Goal: Information Seeking & Learning: Learn about a topic

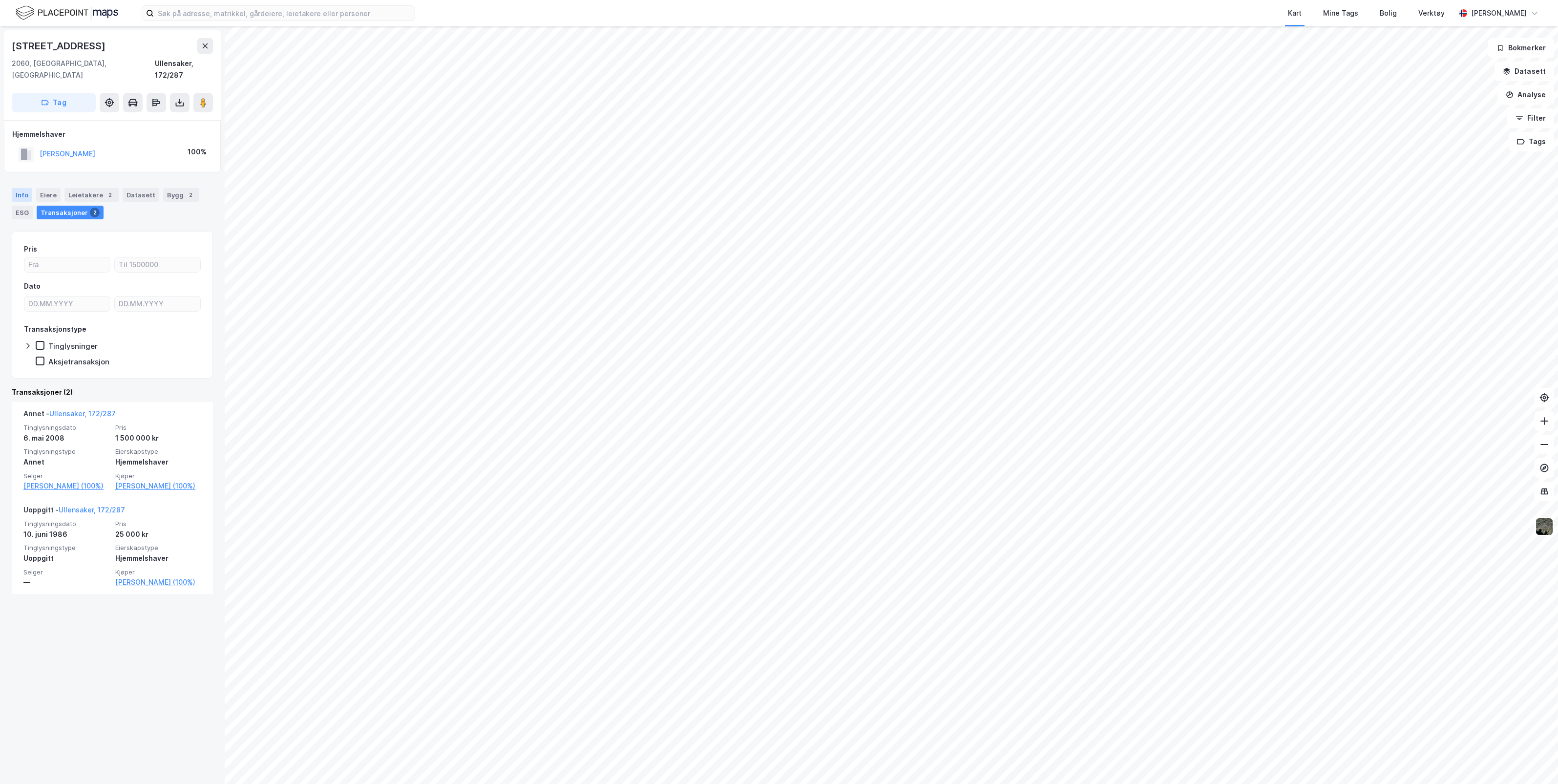
click at [18, 188] on div "Info" at bounding box center [22, 195] width 21 height 14
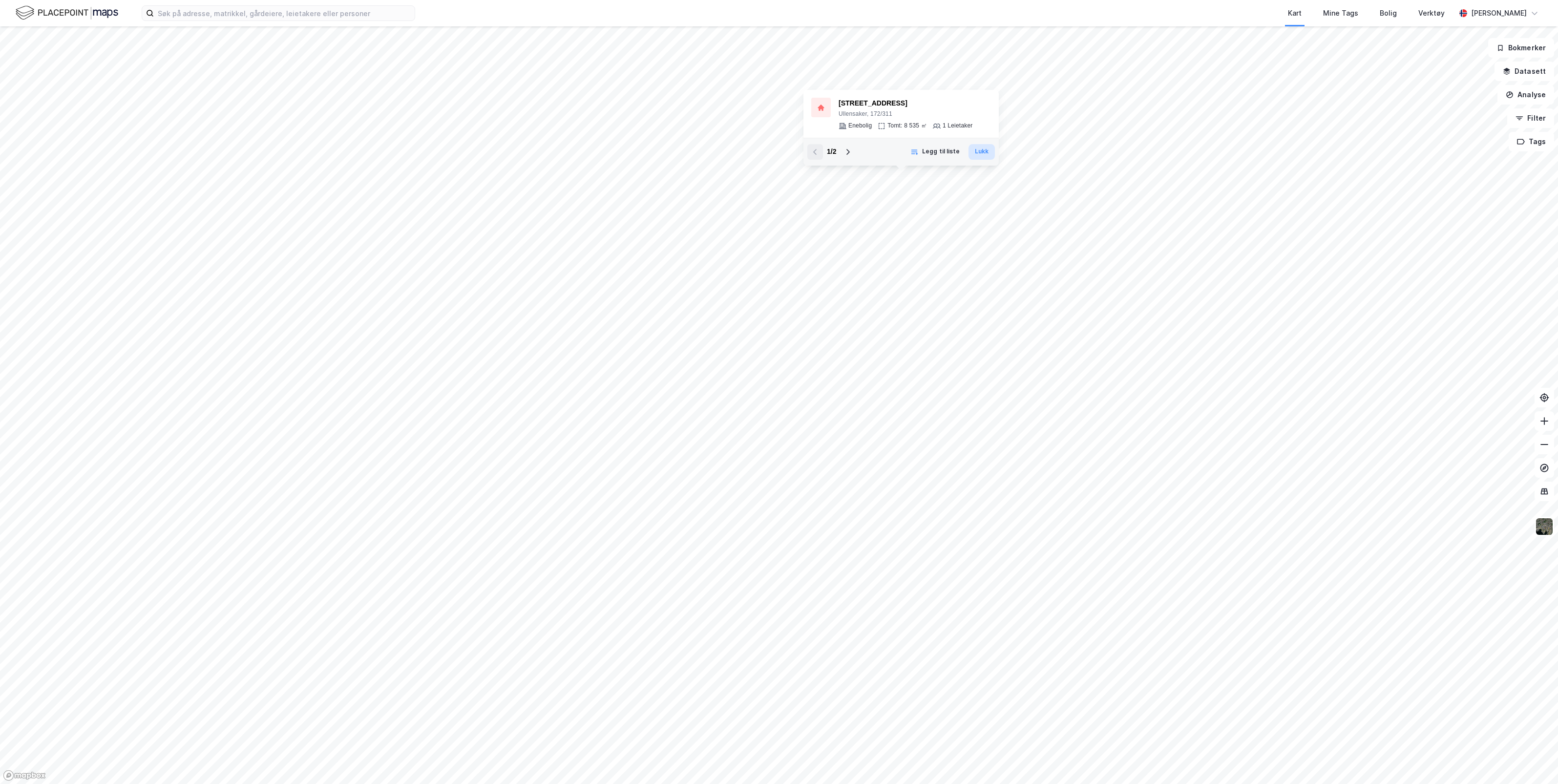
click at [987, 157] on button "Lukk" at bounding box center [982, 152] width 27 height 16
click at [845, 151] on icon at bounding box center [848, 152] width 8 height 8
click at [946, 145] on button "Legg til liste" at bounding box center [946, 146] width 62 height 16
click at [843, 144] on div "2 / 2" at bounding box center [841, 146] width 9 height 12
click at [825, 144] on icon at bounding box center [826, 146] width 8 height 8
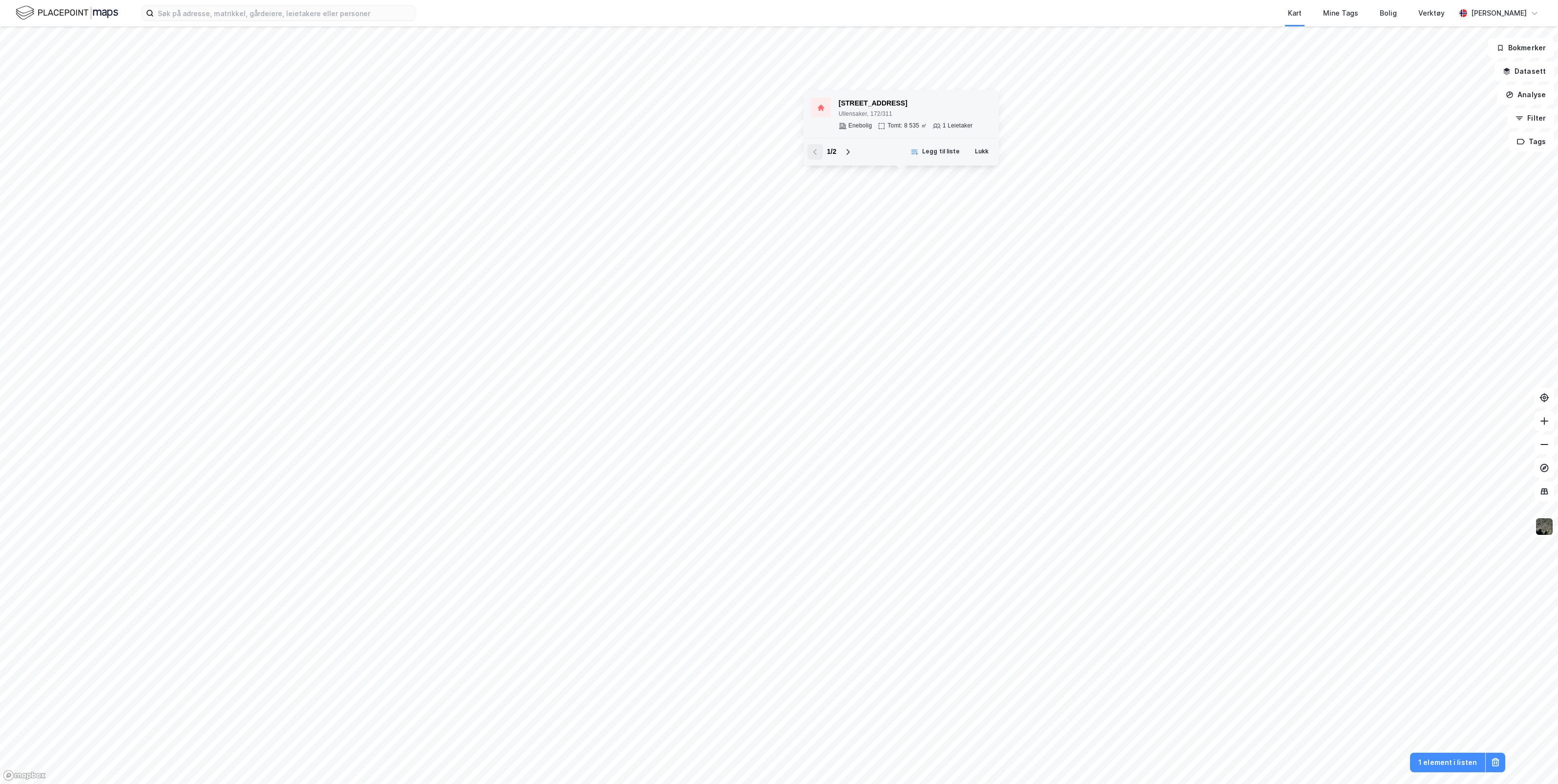
click at [853, 104] on div "[STREET_ADDRESS]" at bounding box center [905, 103] width 135 height 12
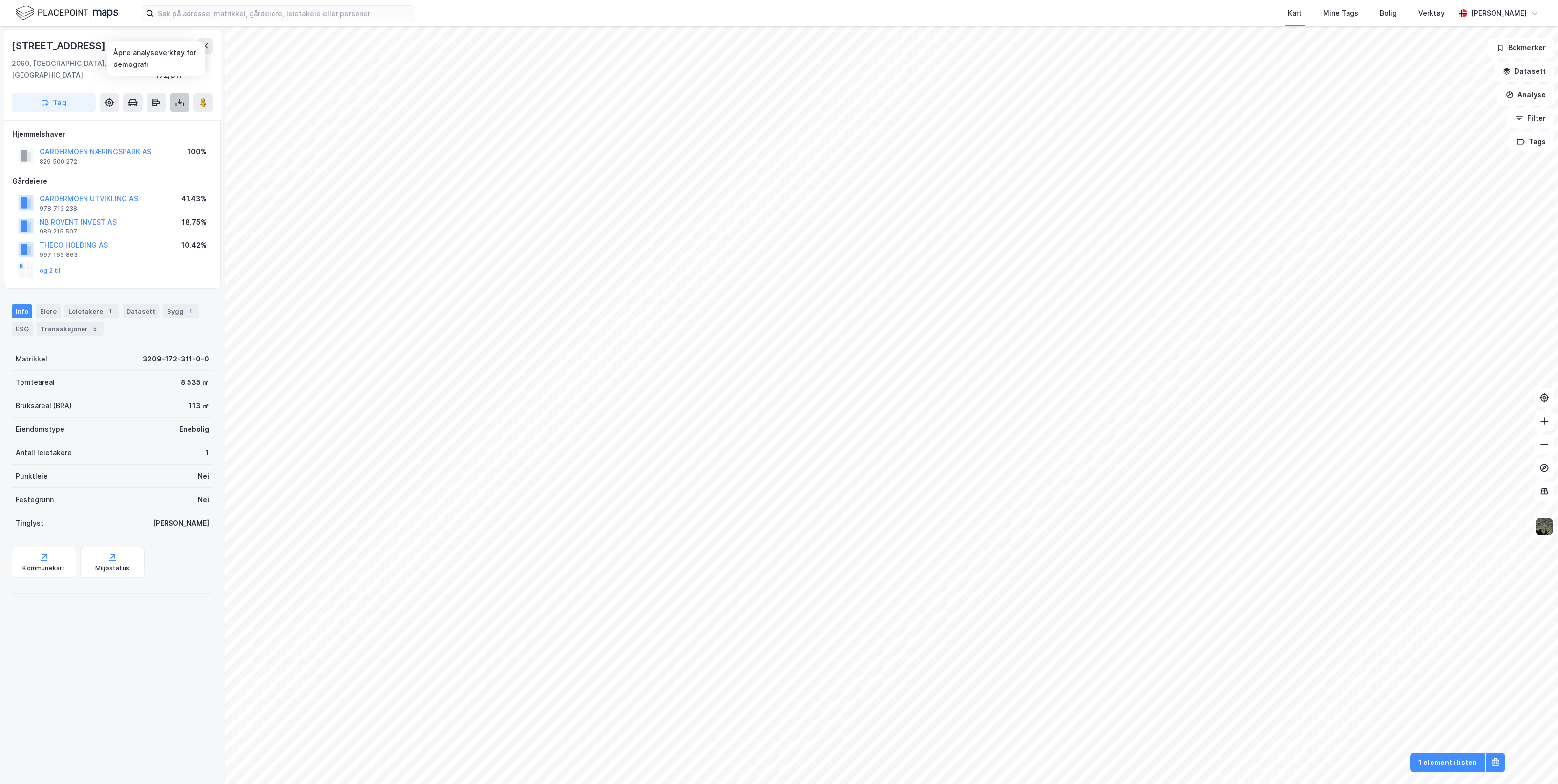
click at [181, 101] on icon at bounding box center [180, 102] width 4 height 2
click at [147, 118] on div "Last ned grunnbok" at bounding box center [132, 122] width 57 height 8
click at [266, 1] on div "Kart Mine Tags [PERSON_NAME] Verktøy [PERSON_NAME]" at bounding box center [779, 13] width 1558 height 27
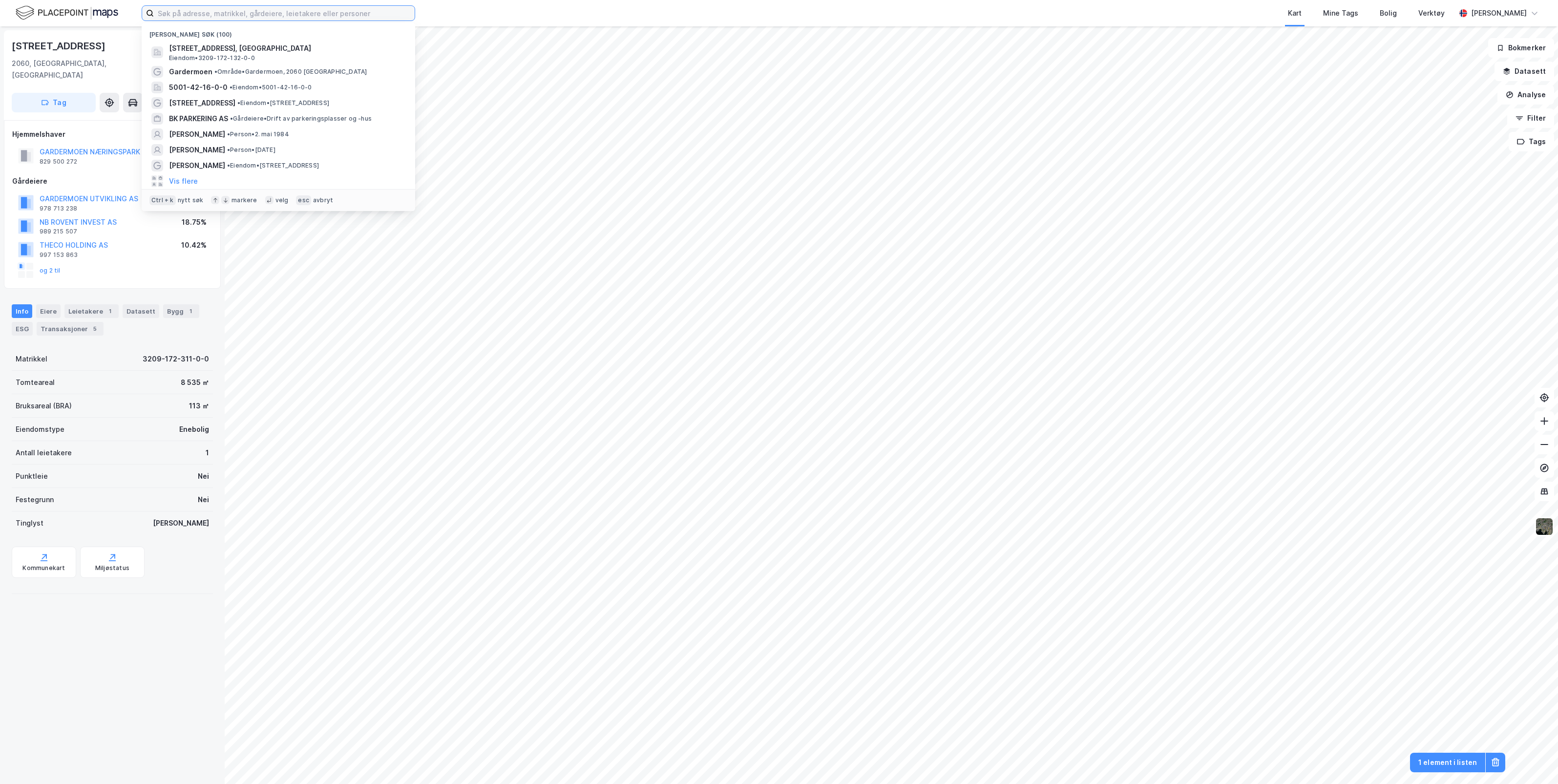
click at [265, 13] on input at bounding box center [284, 13] width 260 height 15
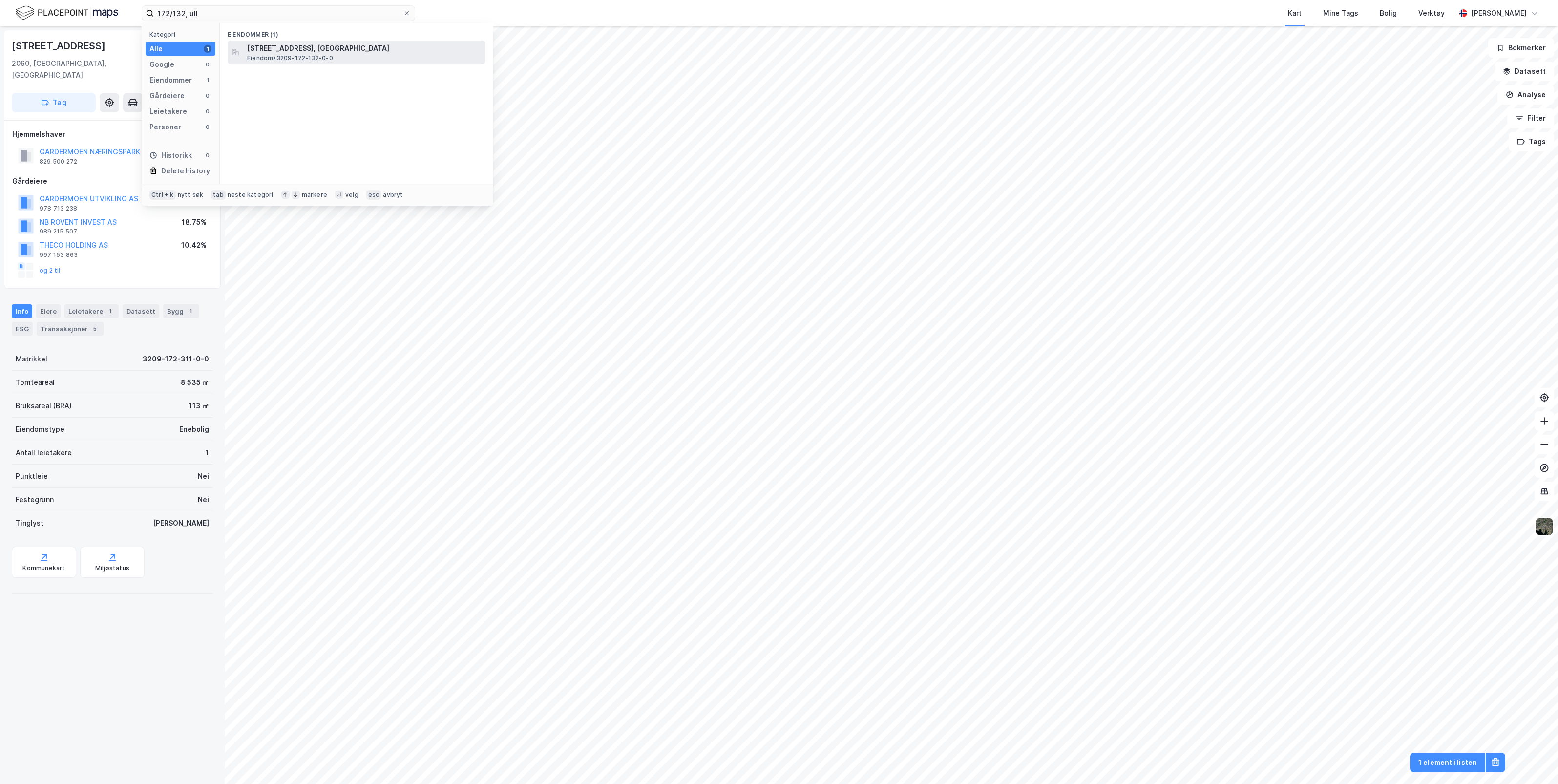
click at [311, 50] on span "[STREET_ADDRESS], [GEOGRAPHIC_DATA]" at bounding box center [364, 48] width 235 height 12
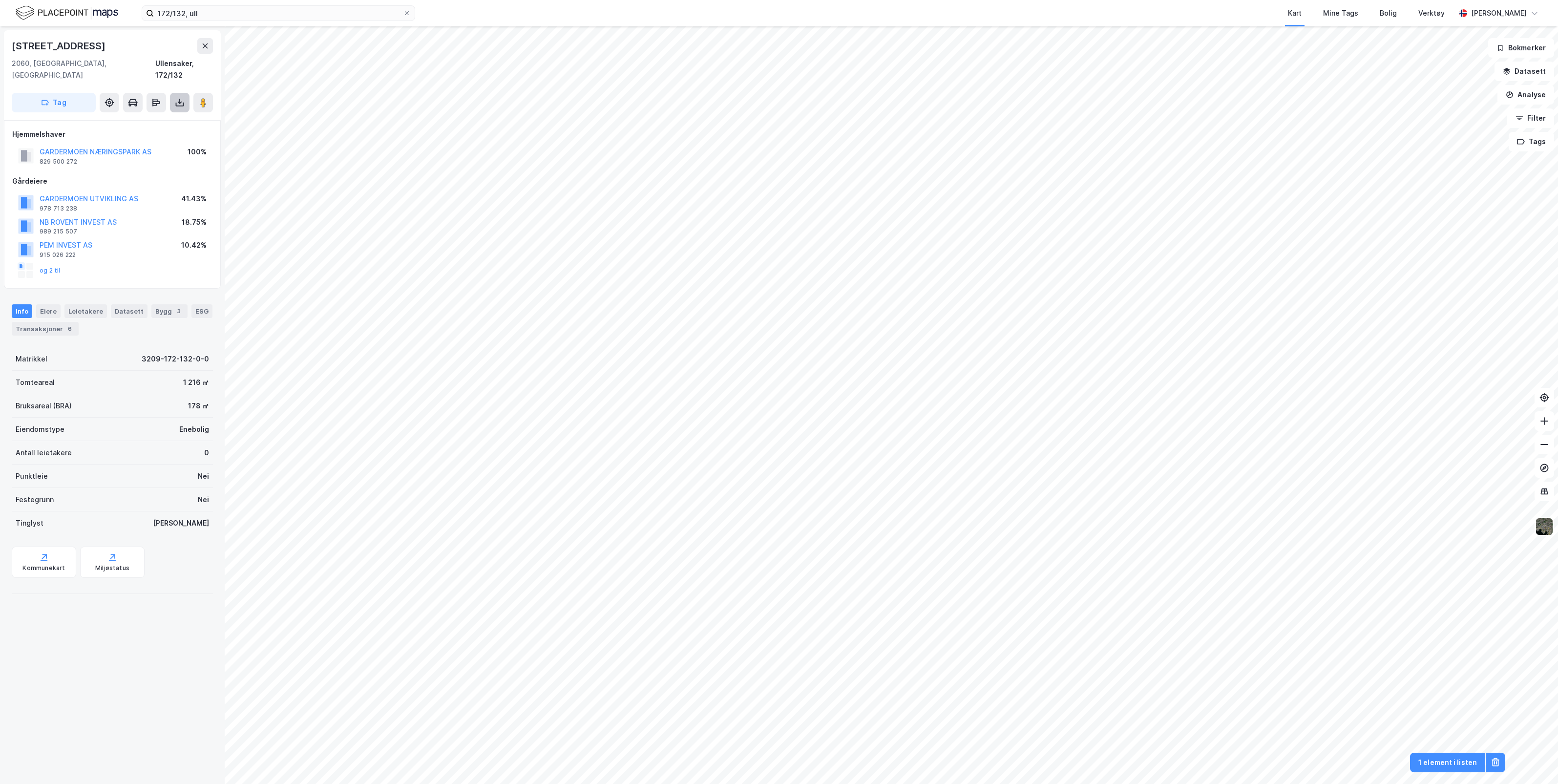
click at [183, 102] on icon at bounding box center [180, 104] width 8 height 4
click at [160, 118] on div "Last ned grunnbok" at bounding box center [132, 122] width 57 height 8
click at [181, 11] on input "172/132, ull" at bounding box center [278, 13] width 249 height 15
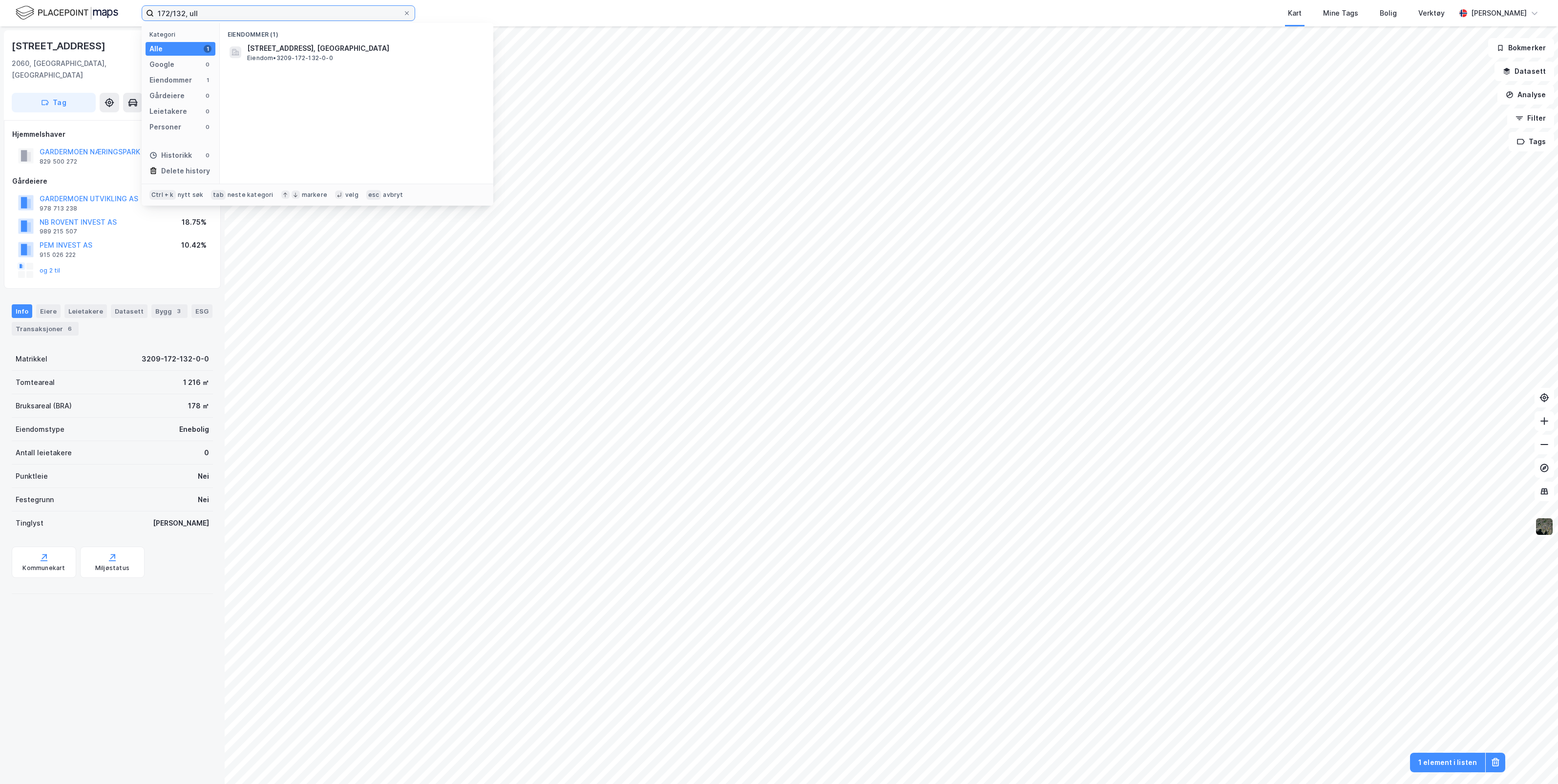
click at [179, 11] on input "172/132, ull" at bounding box center [278, 13] width 249 height 15
click at [323, 49] on span "[STREET_ADDRESS], [GEOGRAPHIC_DATA]" at bounding box center [364, 48] width 235 height 12
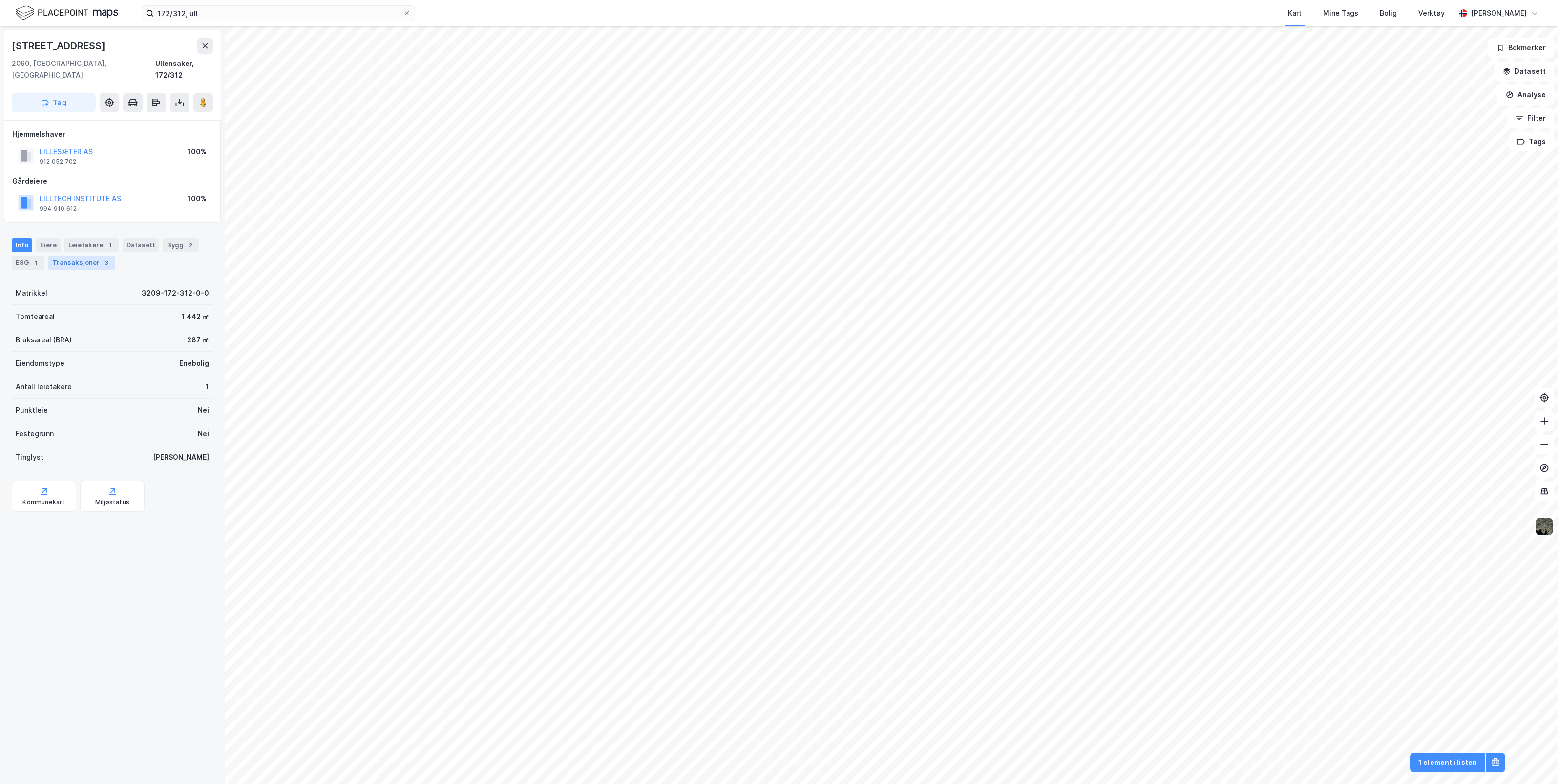
click at [69, 255] on div "Transaksjoner 3" at bounding box center [82, 262] width 67 height 14
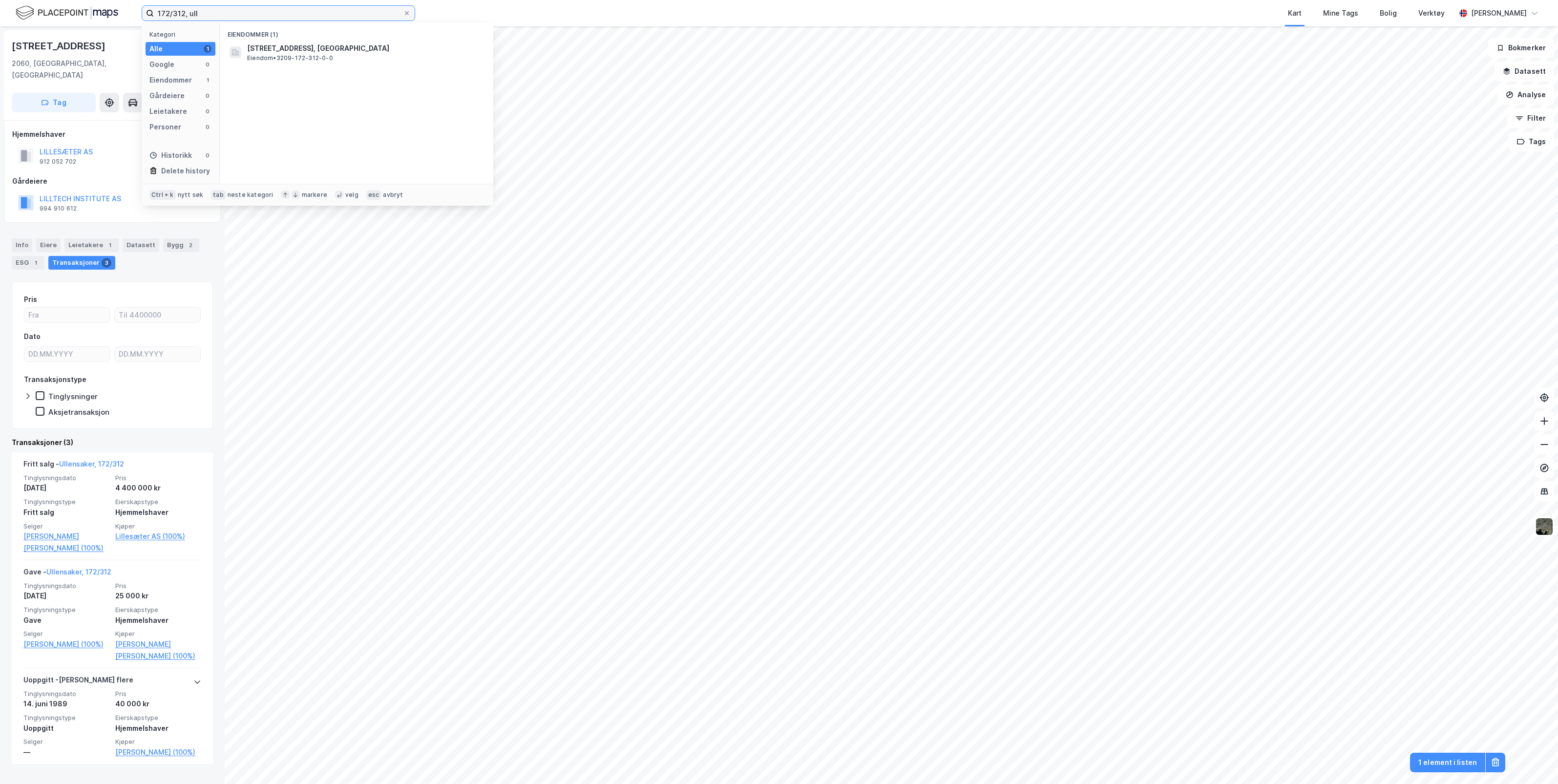
drag, startPoint x: 184, startPoint y: 12, endPoint x: 215, endPoint y: 3, distance: 32.3
click at [184, 12] on input "172/312, ull" at bounding box center [278, 13] width 249 height 15
click at [295, 50] on span "[STREET_ADDRESS], [GEOGRAPHIC_DATA]" at bounding box center [364, 48] width 235 height 12
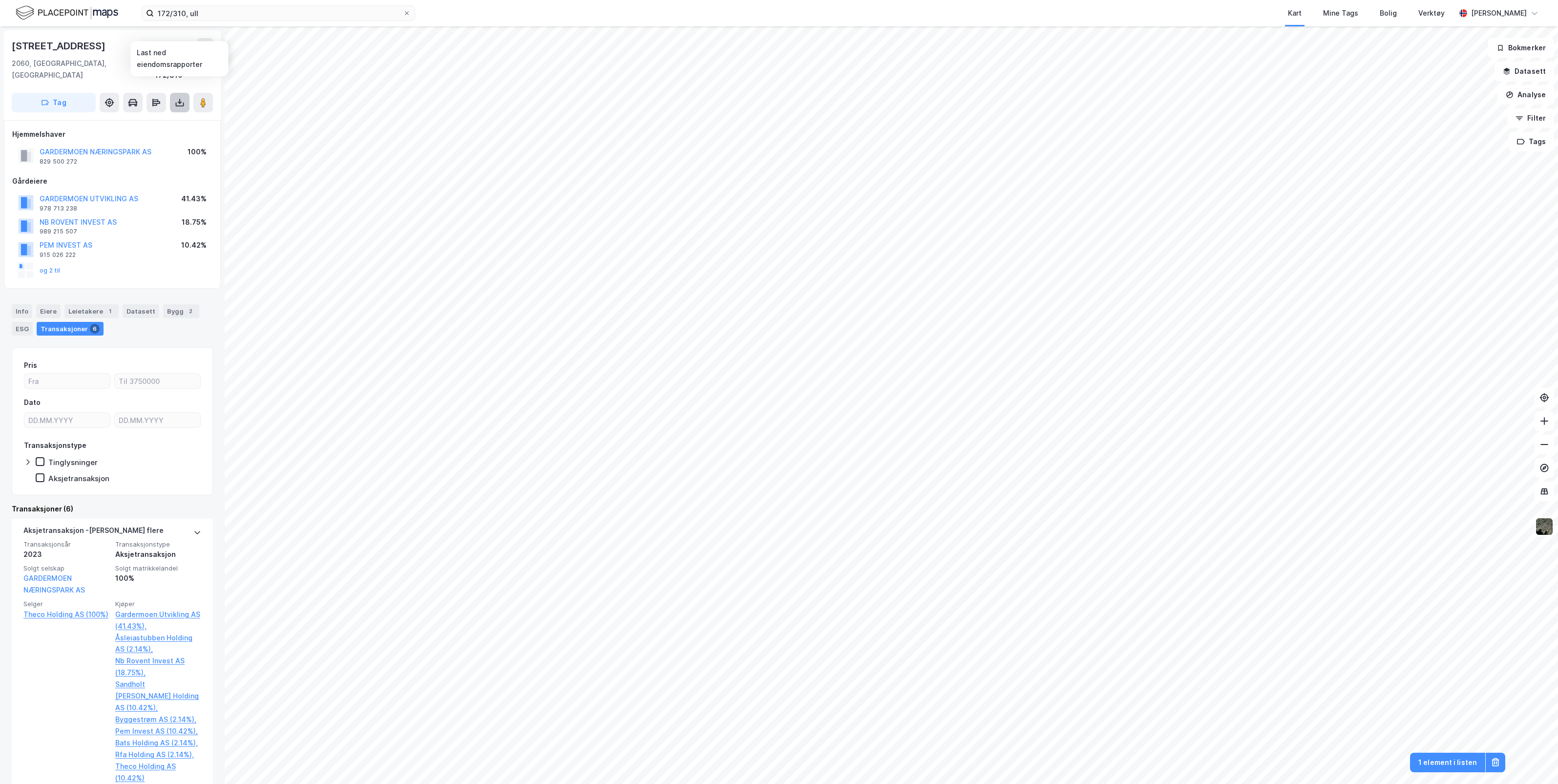
click at [177, 92] on button at bounding box center [180, 102] width 20 height 20
click at [160, 118] on div "Last ned grunnbok" at bounding box center [132, 122] width 57 height 8
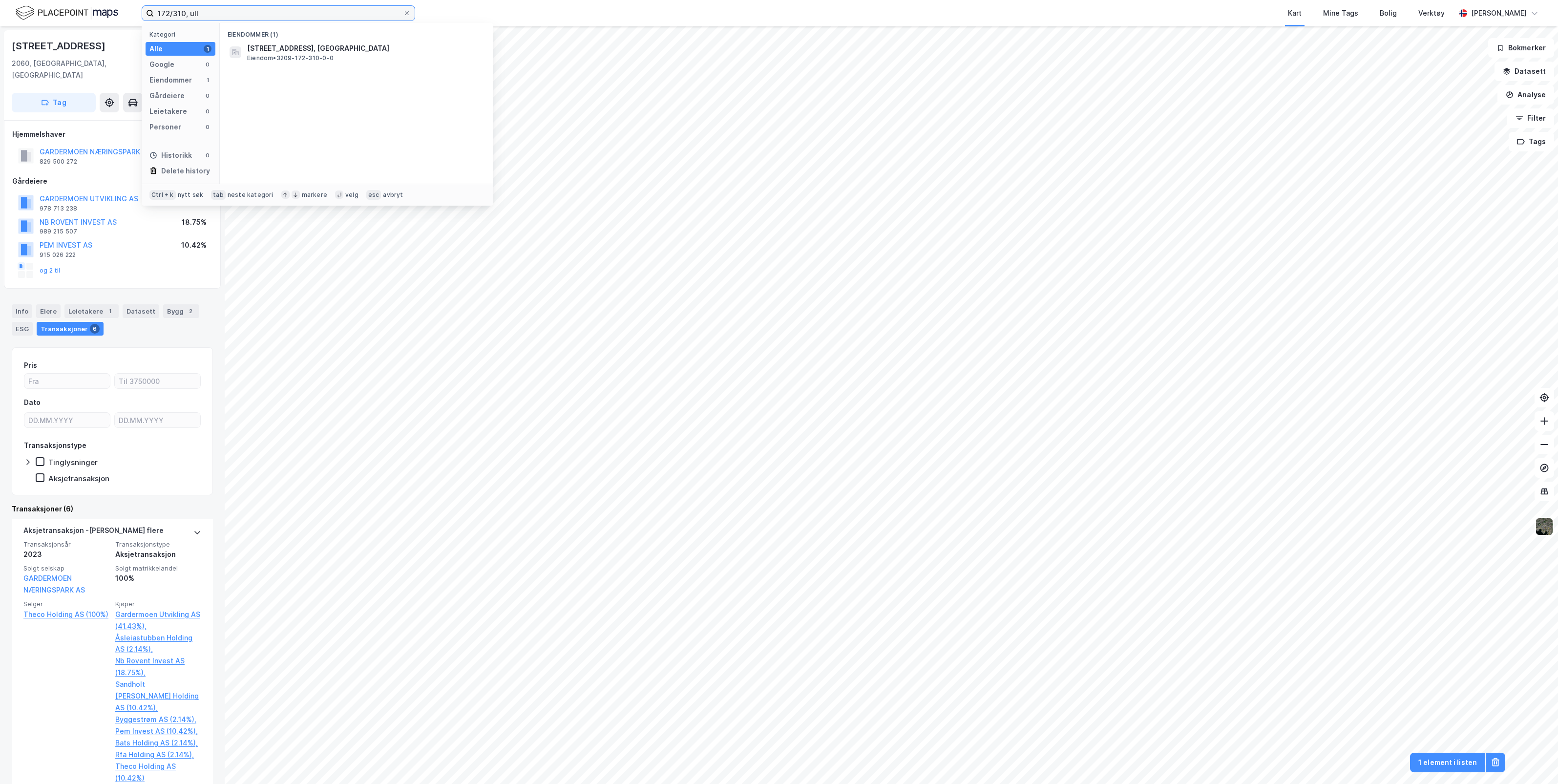
drag, startPoint x: 214, startPoint y: 7, endPoint x: 30, endPoint y: 5, distance: 184.0
click at [30, 5] on div "172/310, ull Kategori Alle 1 Google 0 Eiendommer 1 Gårdeiere 0 Leietakere 0 Per…" at bounding box center [779, 13] width 1558 height 27
drag, startPoint x: 260, startPoint y: 10, endPoint x: 182, endPoint y: 23, distance: 79.1
click at [182, 21] on div "25/31, ullensaker Kategori Alle 0 Google 0 Eiendommer 0 Gårdeiere 0 Leietakere …" at bounding box center [278, 13] width 273 height 16
click at [171, 11] on input "25/31, ullensaker" at bounding box center [278, 13] width 249 height 15
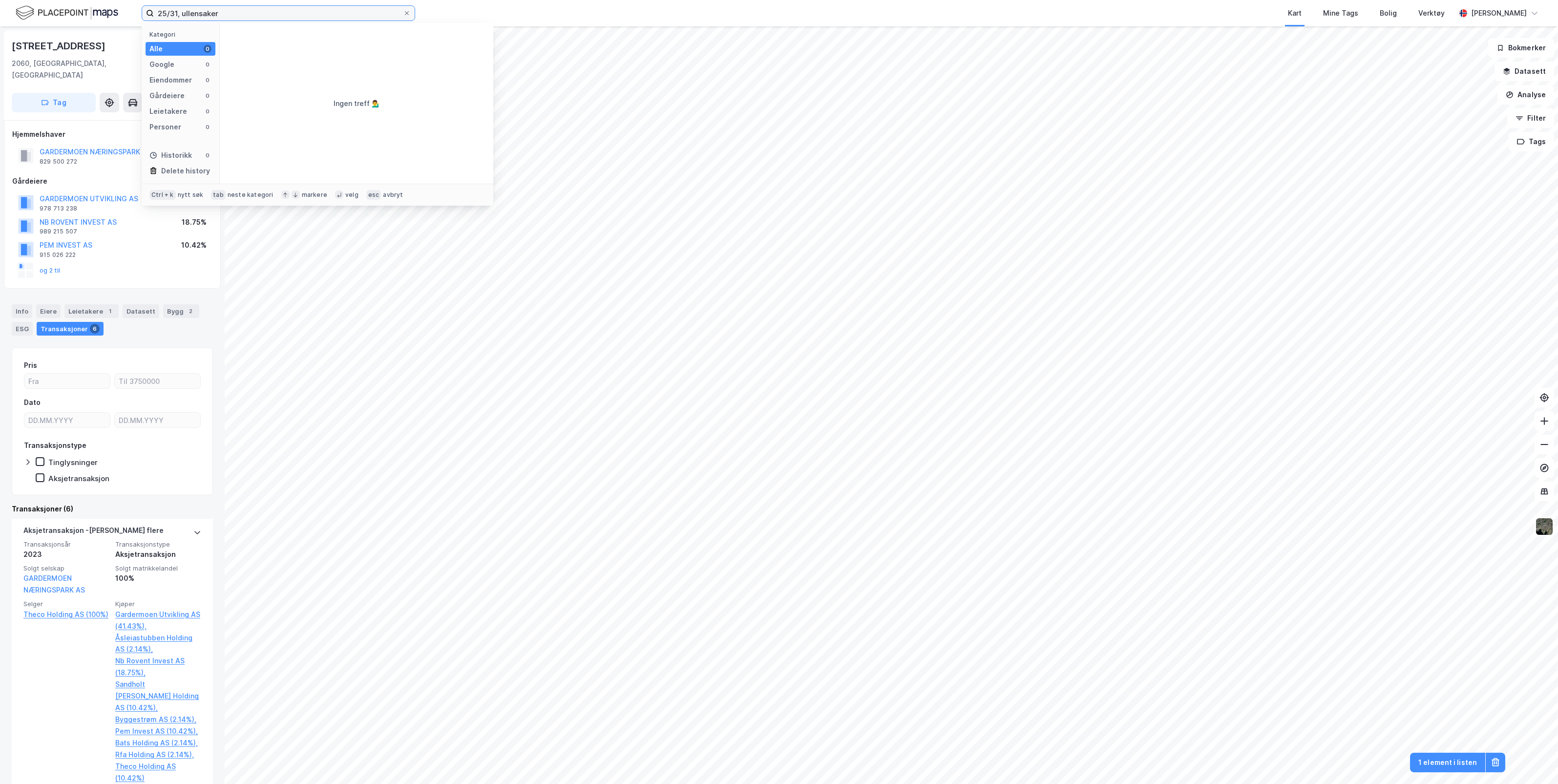
click at [171, 11] on input "25/31, ullensaker" at bounding box center [278, 13] width 249 height 15
click at [260, 3] on div "25/54, ullensaker Kart Mine Tags [PERSON_NAME] Verktøy [PERSON_NAME]" at bounding box center [779, 13] width 1558 height 27
click at [277, 20] on input "25/54, ullensaker" at bounding box center [278, 13] width 249 height 15
click at [181, 97] on icon at bounding box center [180, 102] width 10 height 10
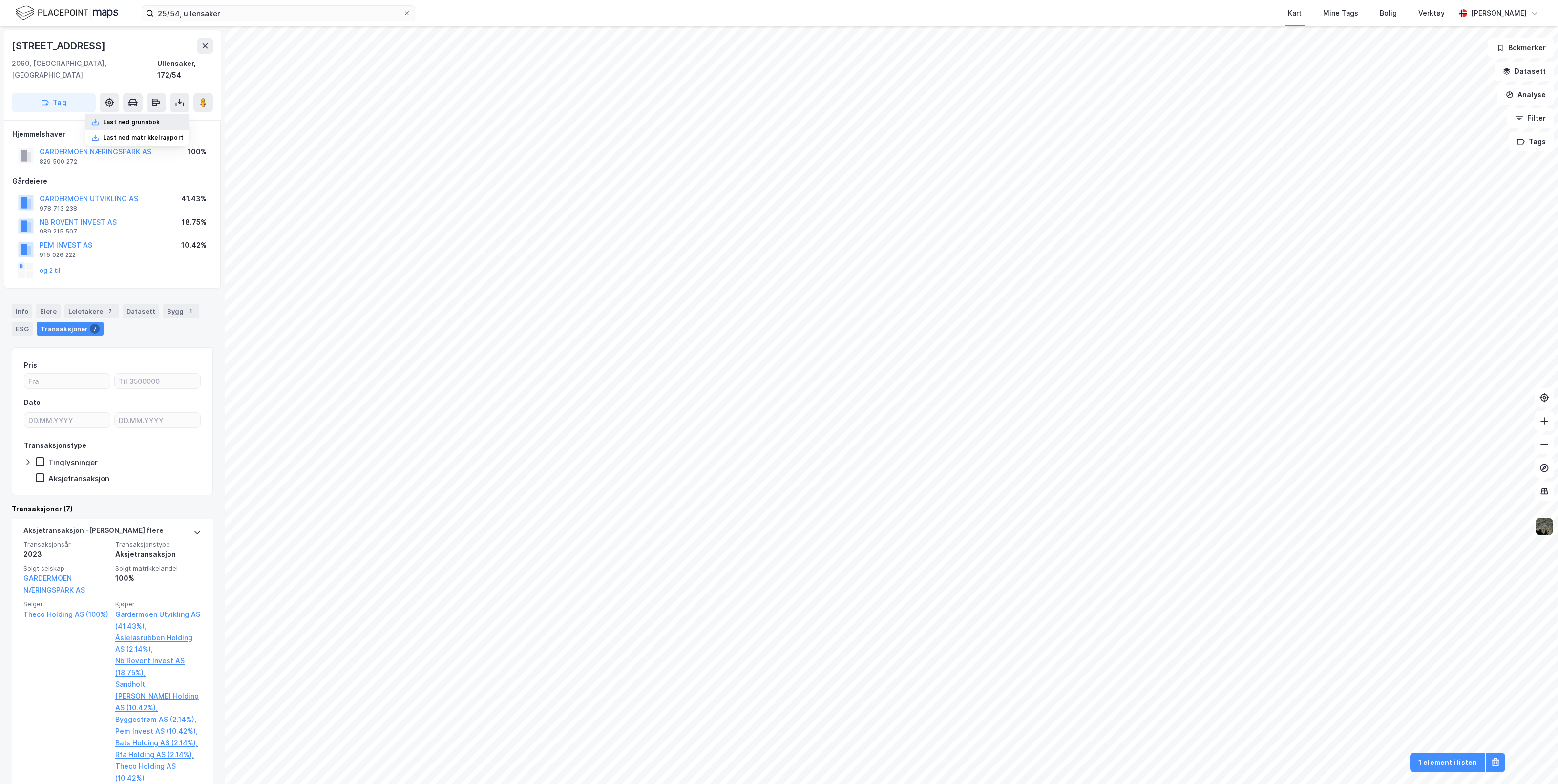
click at [150, 114] on div "Last ned grunnbok" at bounding box center [138, 122] width 104 height 16
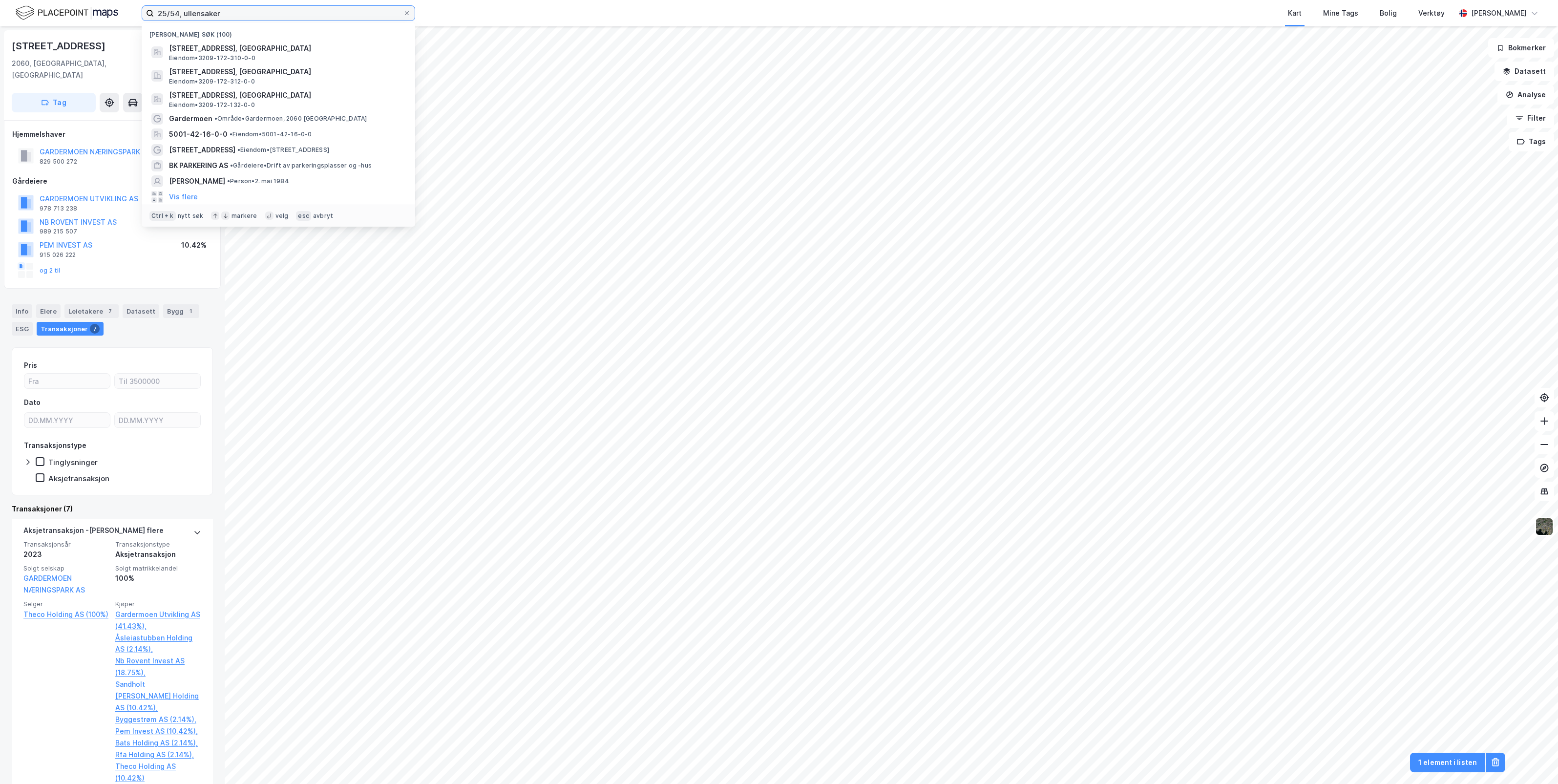
drag, startPoint x: 250, startPoint y: 15, endPoint x: 126, endPoint y: 15, distance: 124.0
click at [42, 12] on div "25/54, ullensaker Nylige søk (100) [STREET_ADDRESS], [GEOGRAPHIC_DATA], ULLENSA…" at bounding box center [779, 13] width 1558 height 27
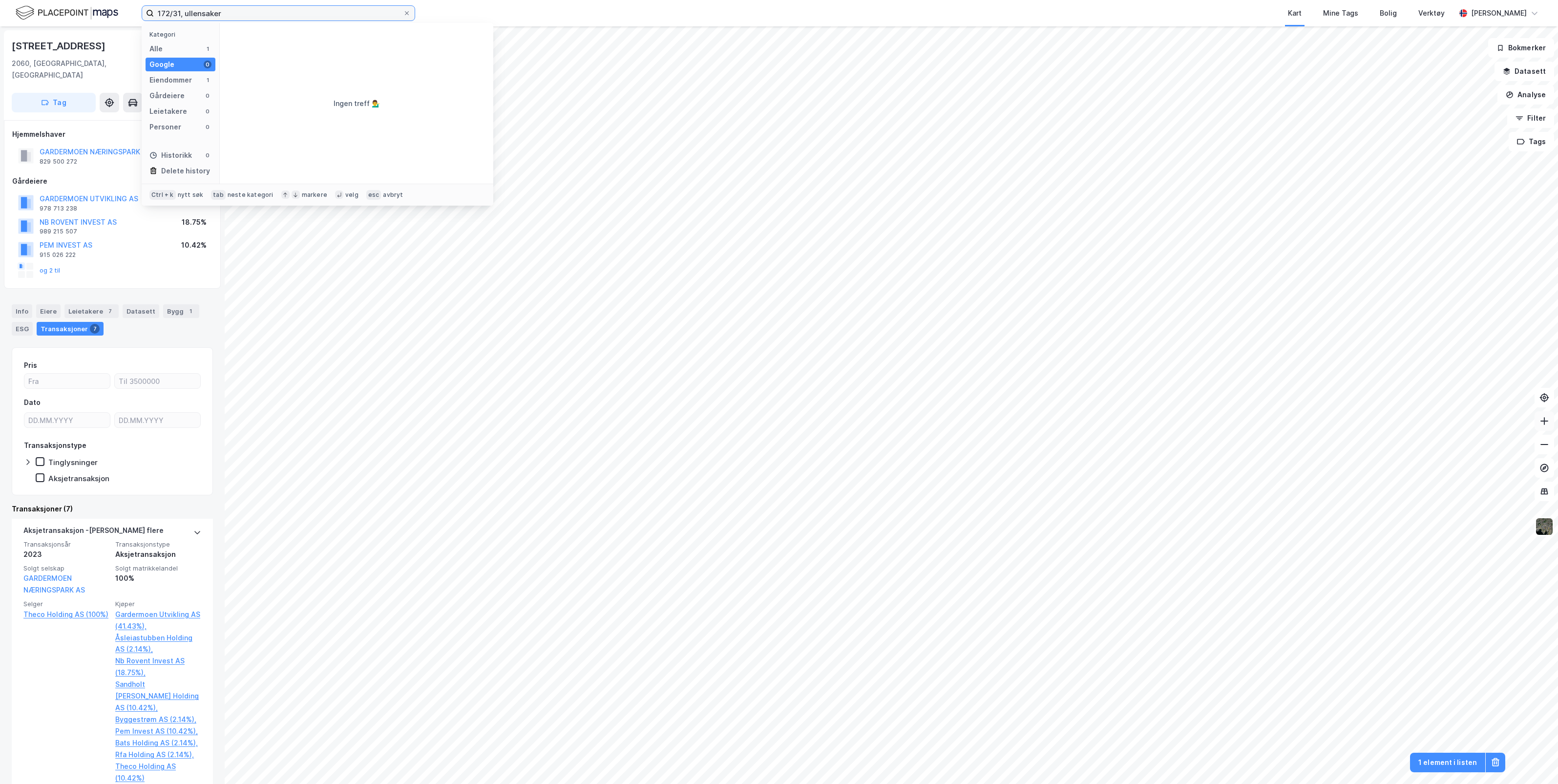
type input "172/31, ullensaker"
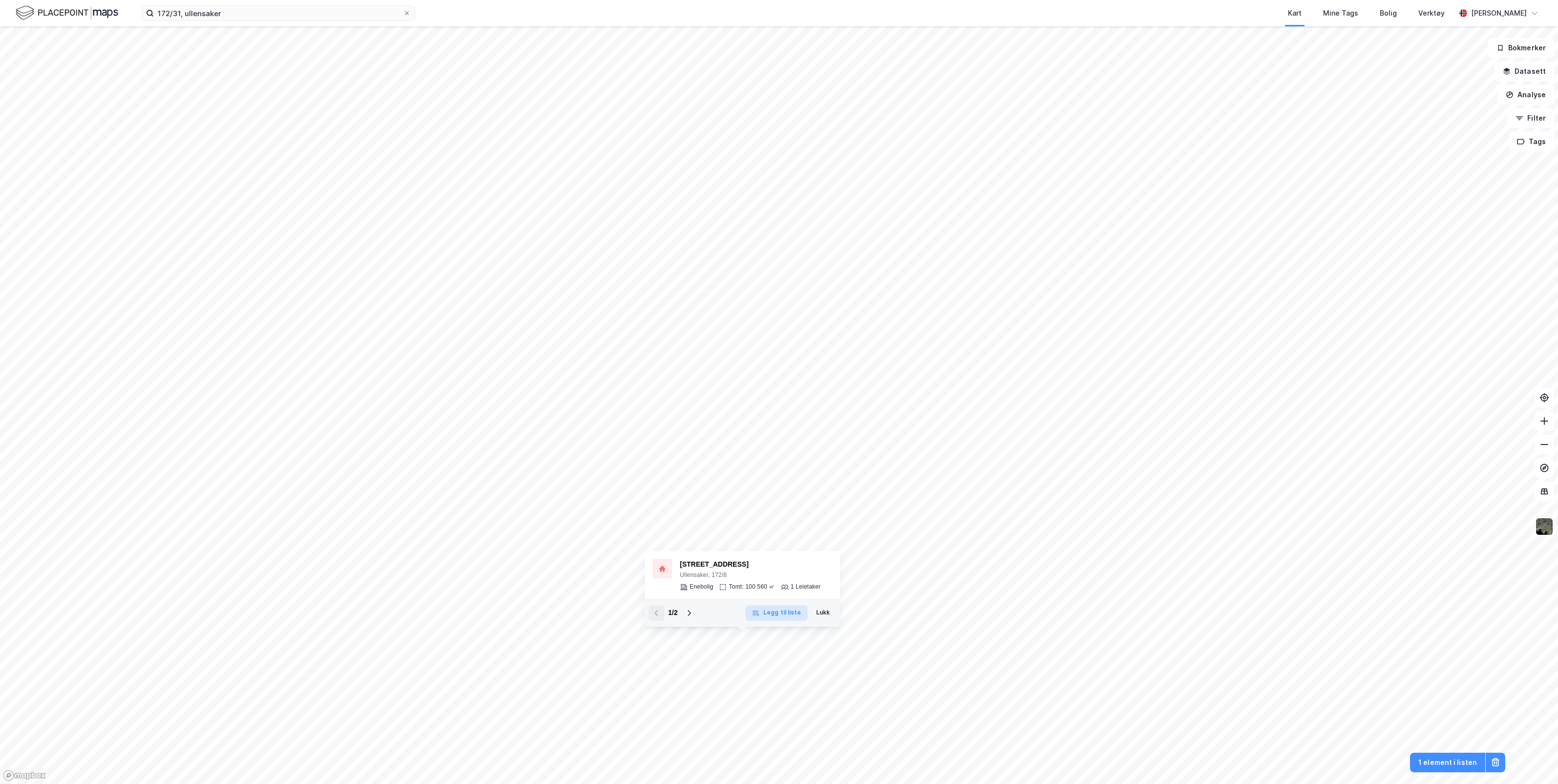
click at [775, 614] on button "Legg til liste" at bounding box center [776, 613] width 62 height 16
click at [820, 611] on button "Lukk" at bounding box center [823, 613] width 27 height 16
click at [407, 13] on icon at bounding box center [407, 13] width 4 height 4
click at [403, 13] on input "172/31, ullensaker" at bounding box center [278, 13] width 249 height 15
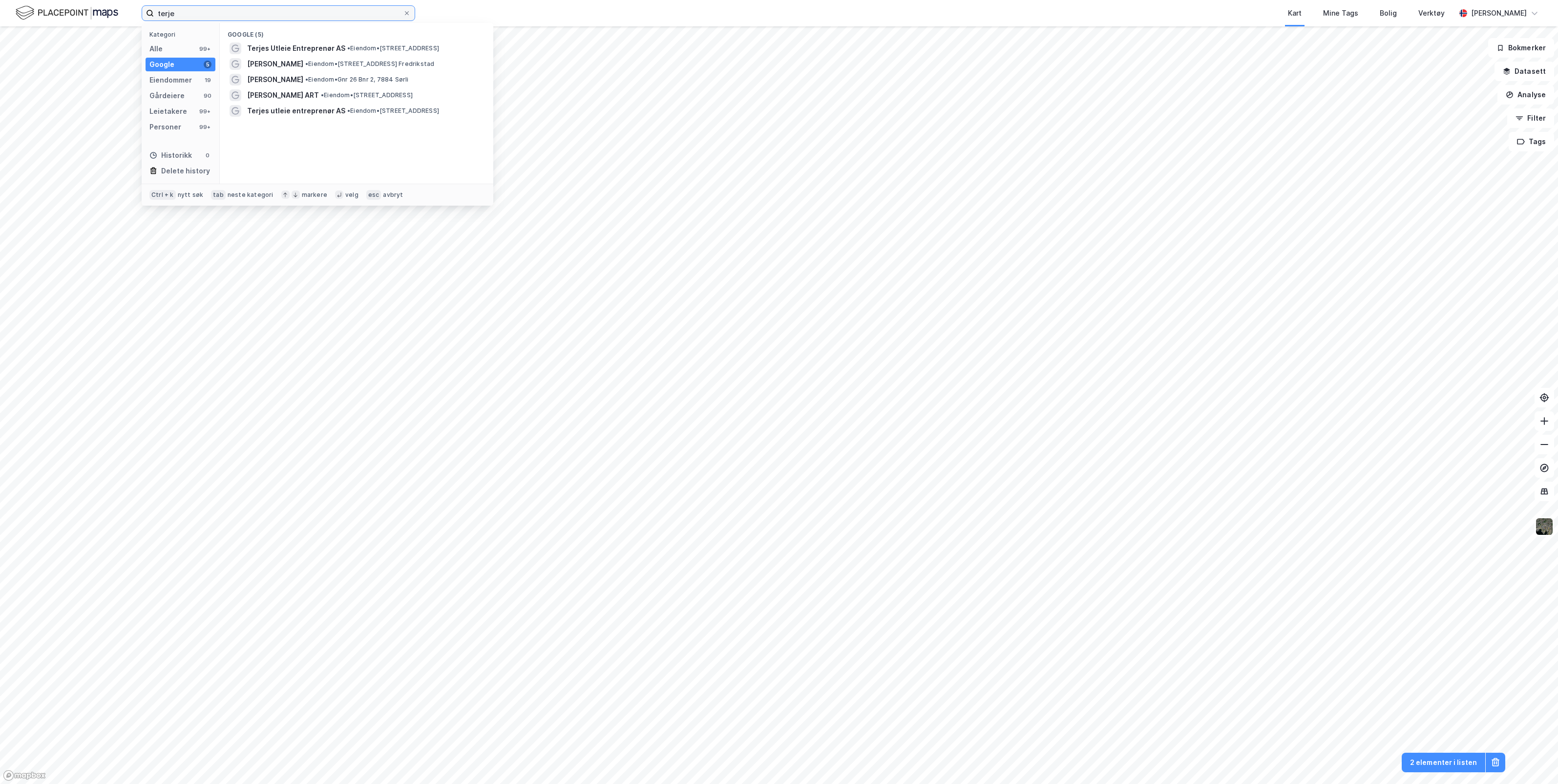
click at [167, 10] on input "terje" at bounding box center [278, 13] width 249 height 15
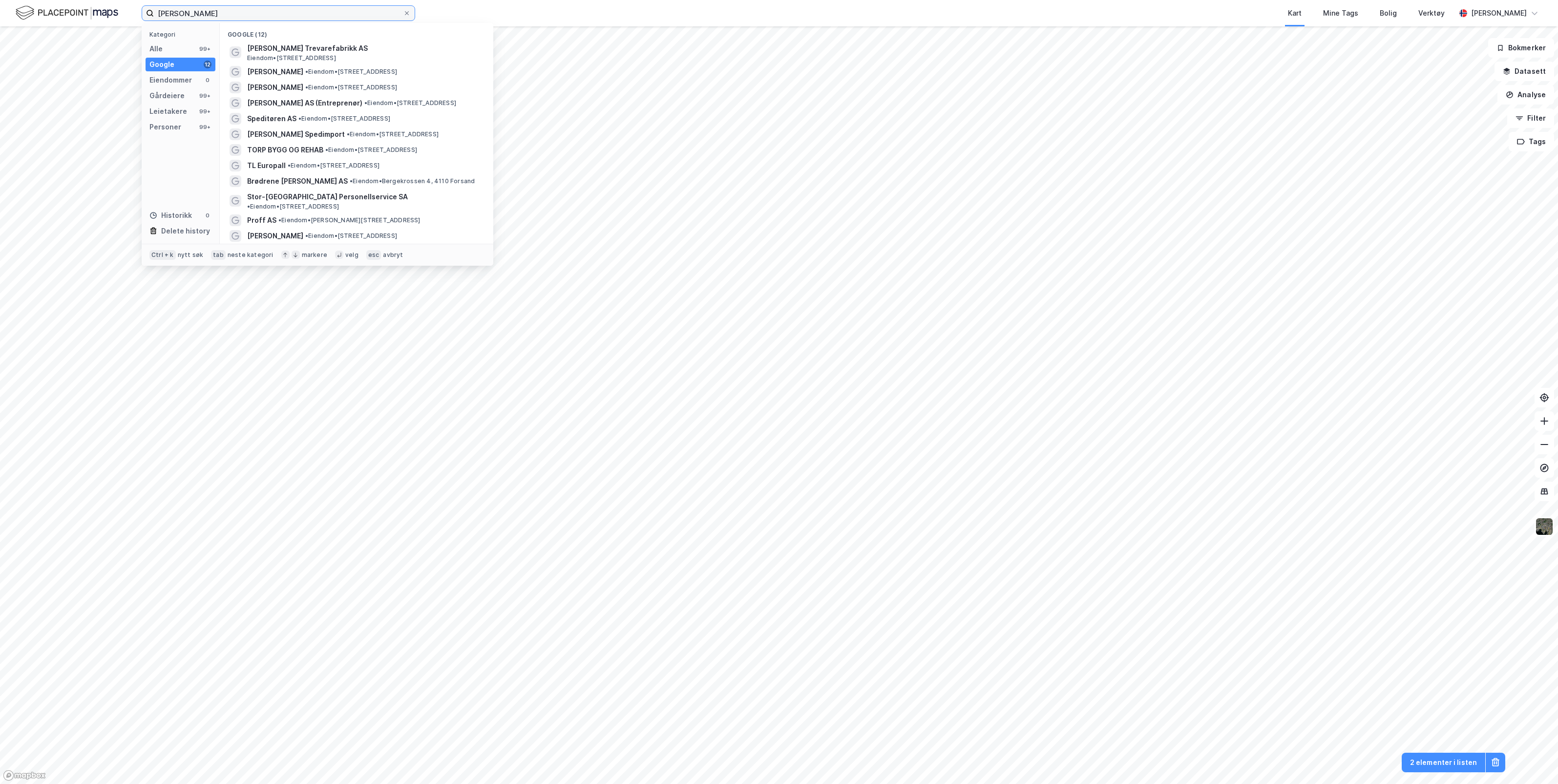
click at [210, 12] on input "[PERSON_NAME]" at bounding box center [278, 13] width 249 height 15
type input "[PERSON_NAME]"
click at [174, 124] on div "Personer" at bounding box center [165, 127] width 31 height 12
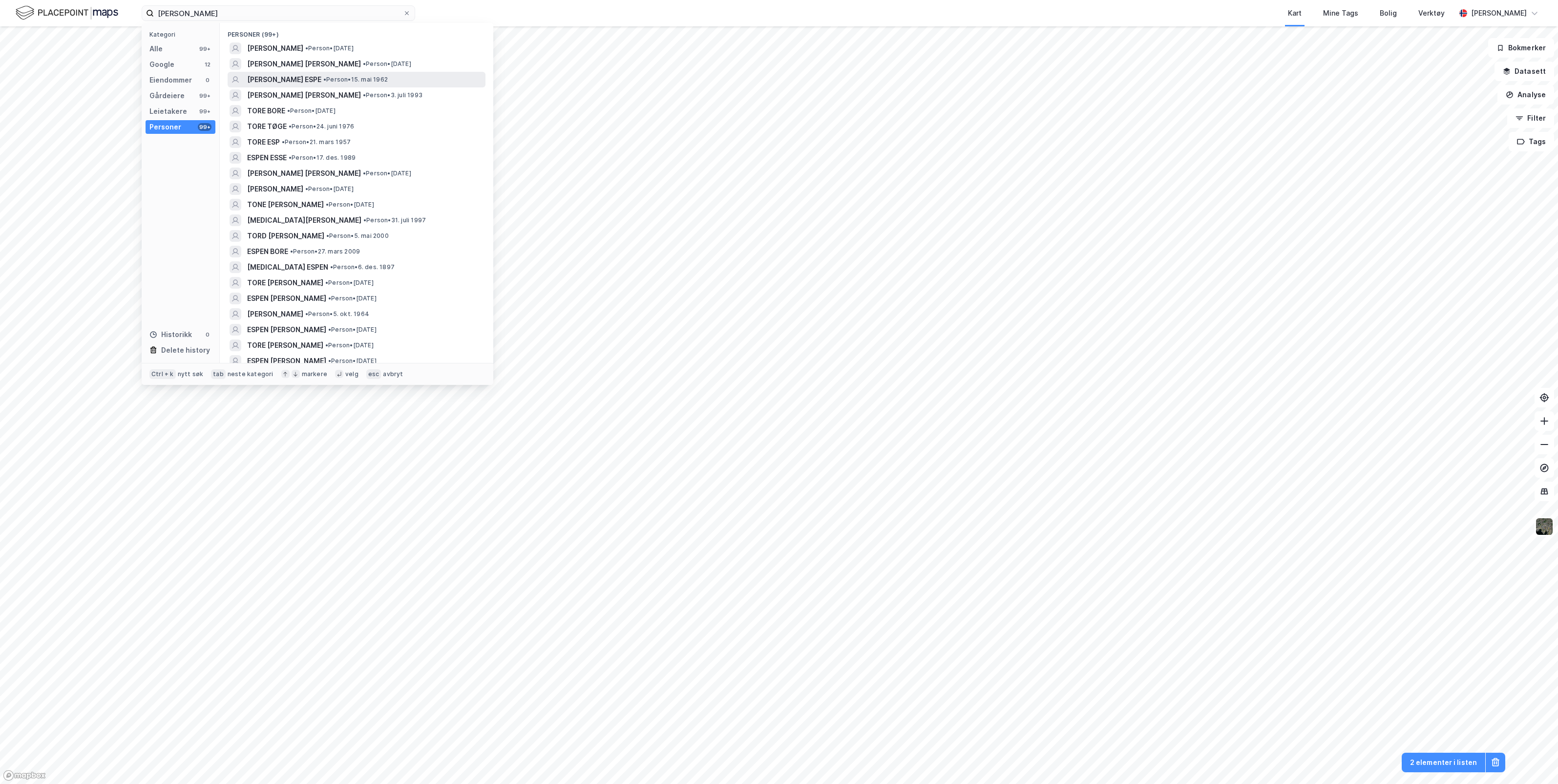
click at [272, 79] on span "[PERSON_NAME] ESPE" at bounding box center [284, 80] width 75 height 12
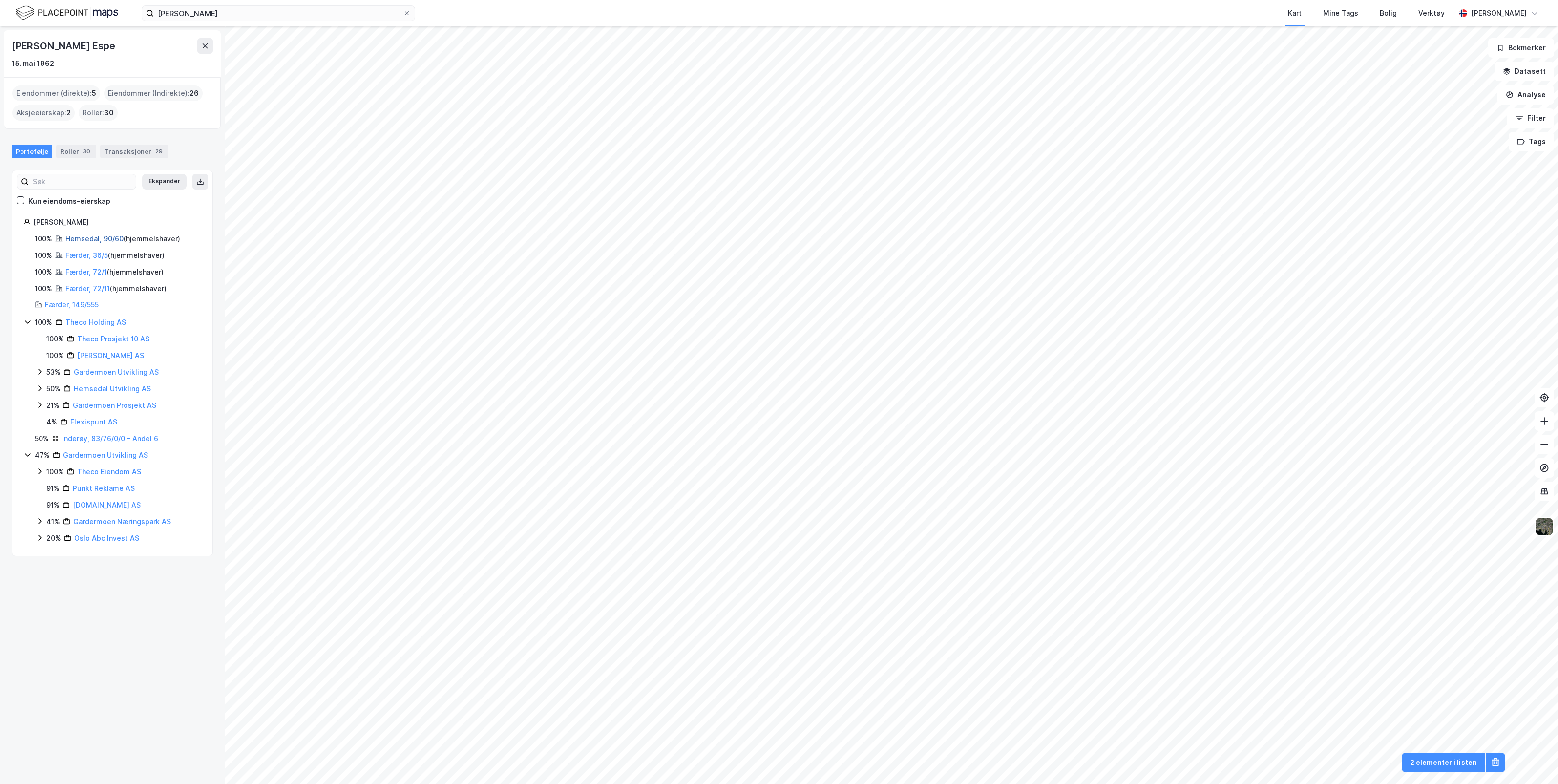
click at [86, 237] on link "Hemsedal, 90/60" at bounding box center [94, 239] width 58 height 8
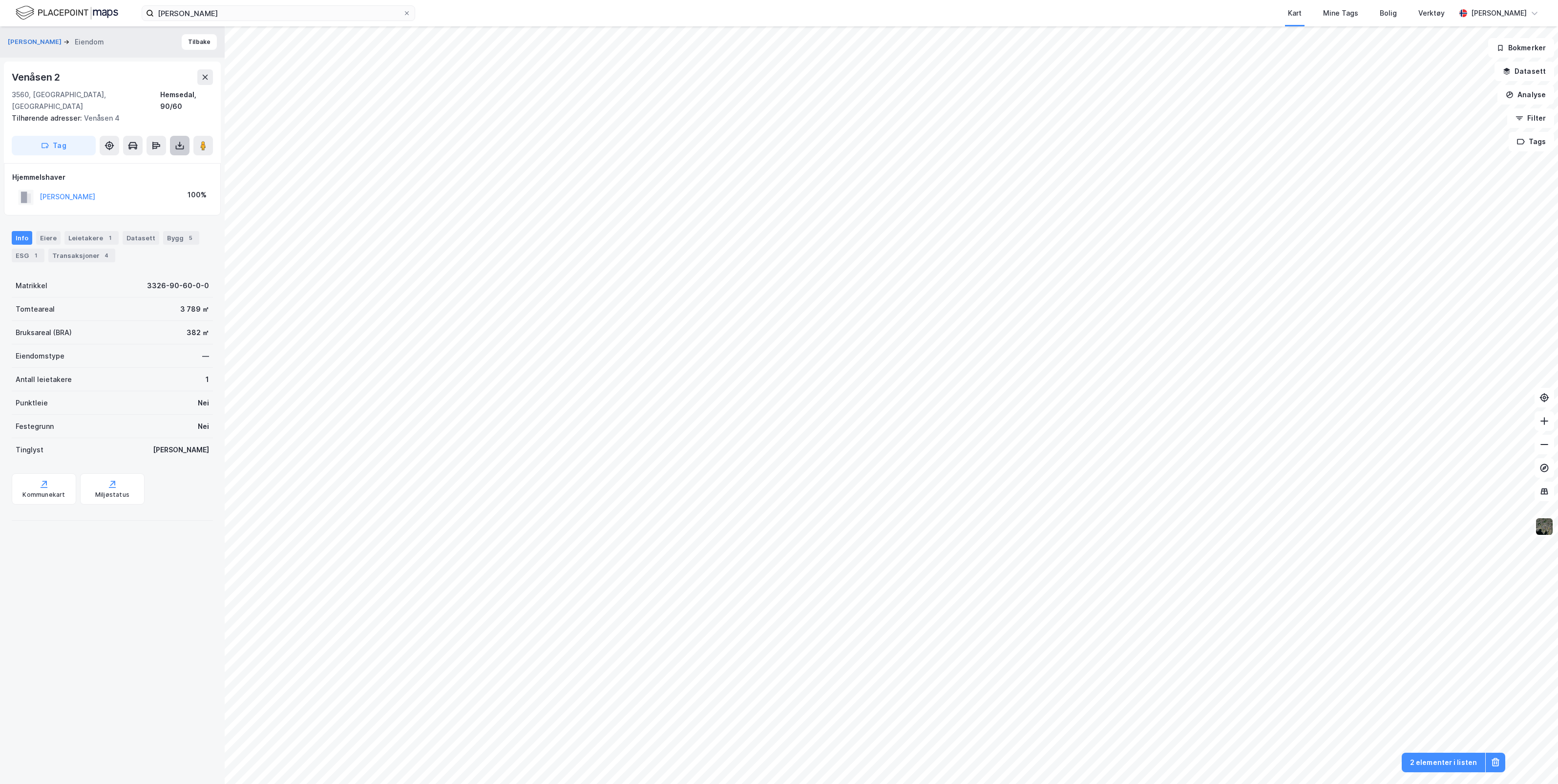
click at [176, 140] on icon at bounding box center [180, 145] width 10 height 10
click at [155, 161] on div "Last ned grunnbok" at bounding box center [132, 165] width 57 height 8
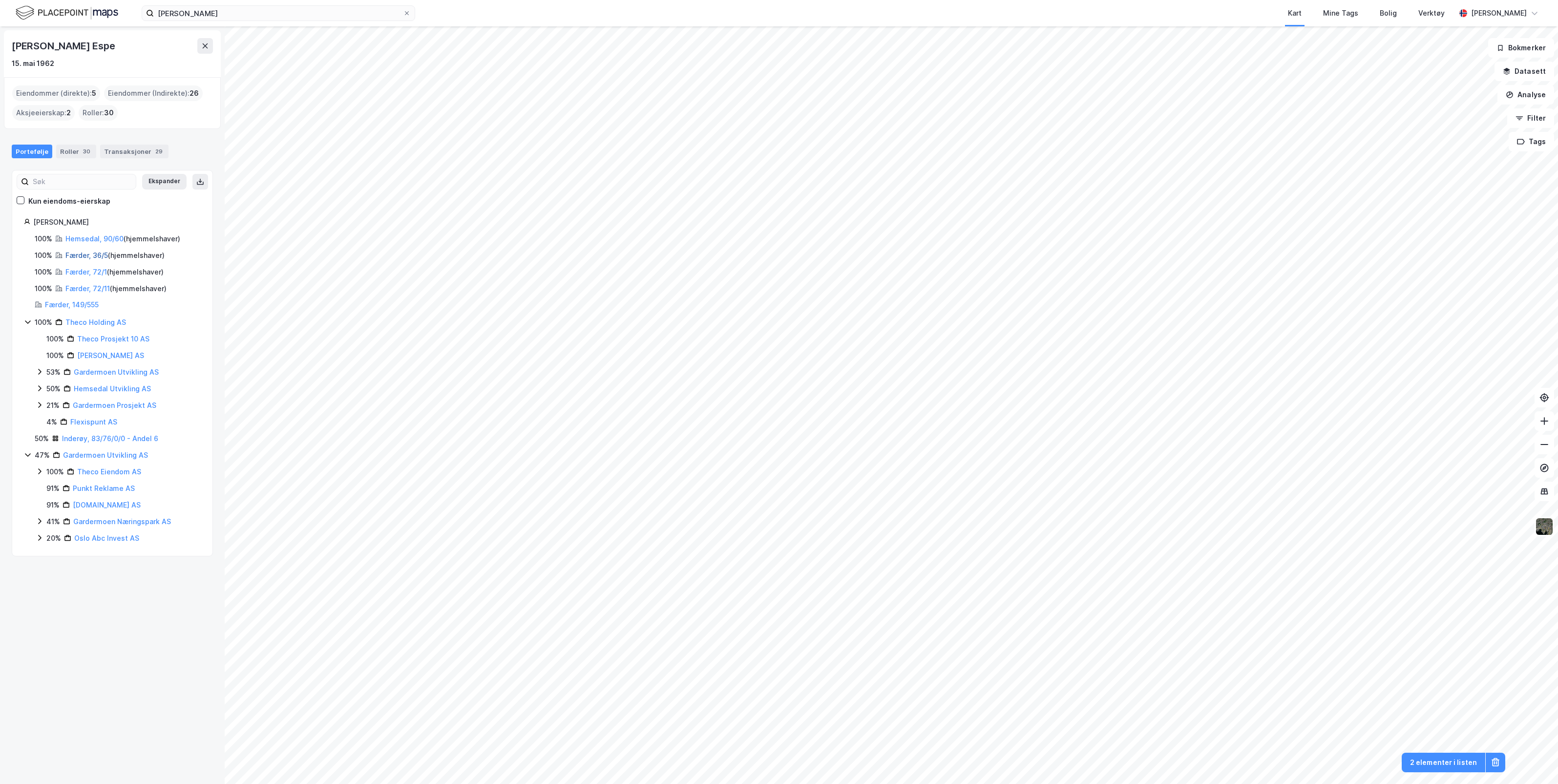
click at [84, 252] on link "Færder, 36/5" at bounding box center [87, 254] width 42 height 8
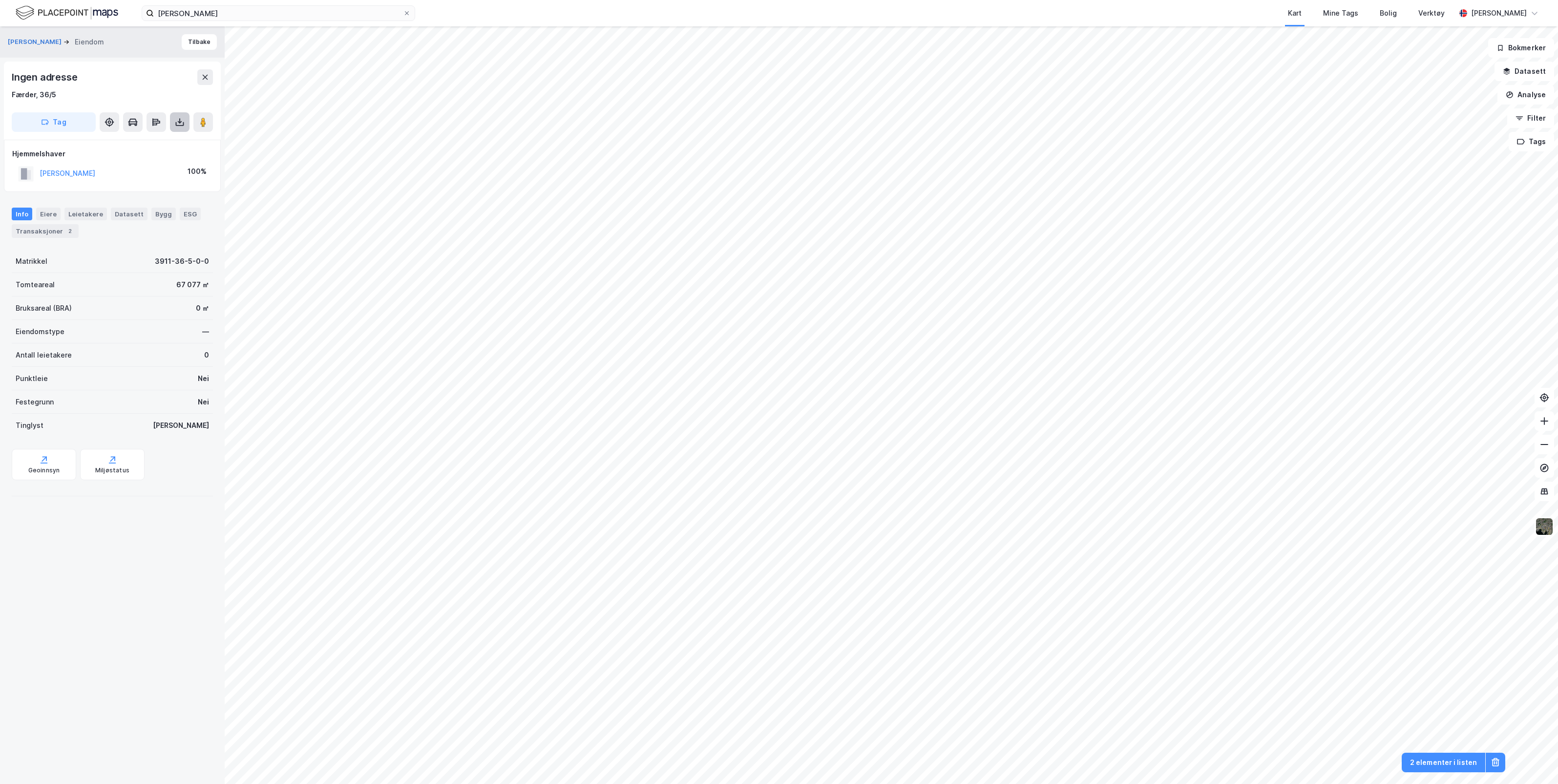
click at [178, 123] on icon at bounding box center [180, 122] width 10 height 10
click at [155, 140] on div "Last ned grunnbok" at bounding box center [132, 141] width 57 height 8
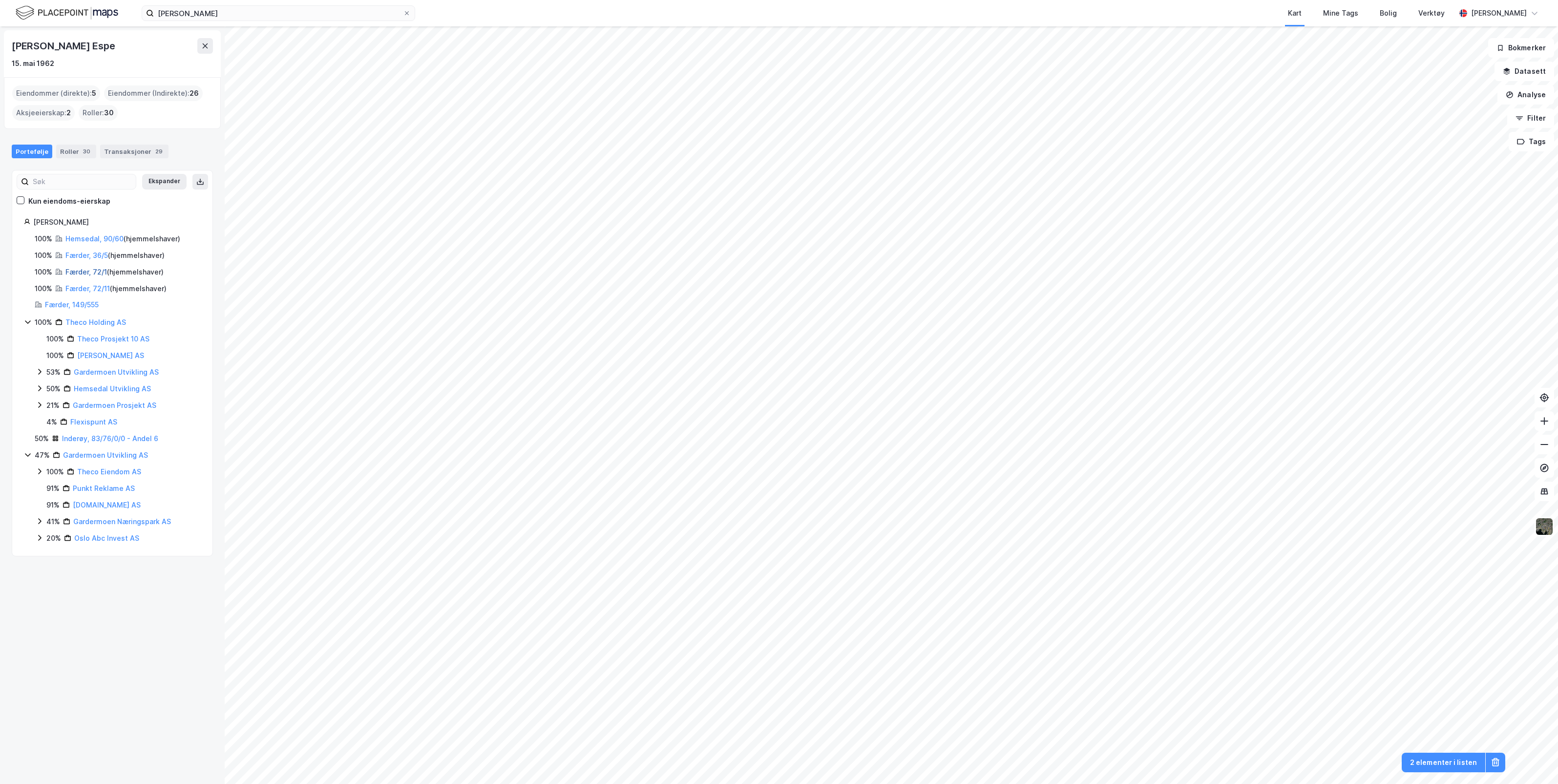
click at [84, 272] on link "Færder, 72/1" at bounding box center [87, 271] width 41 height 8
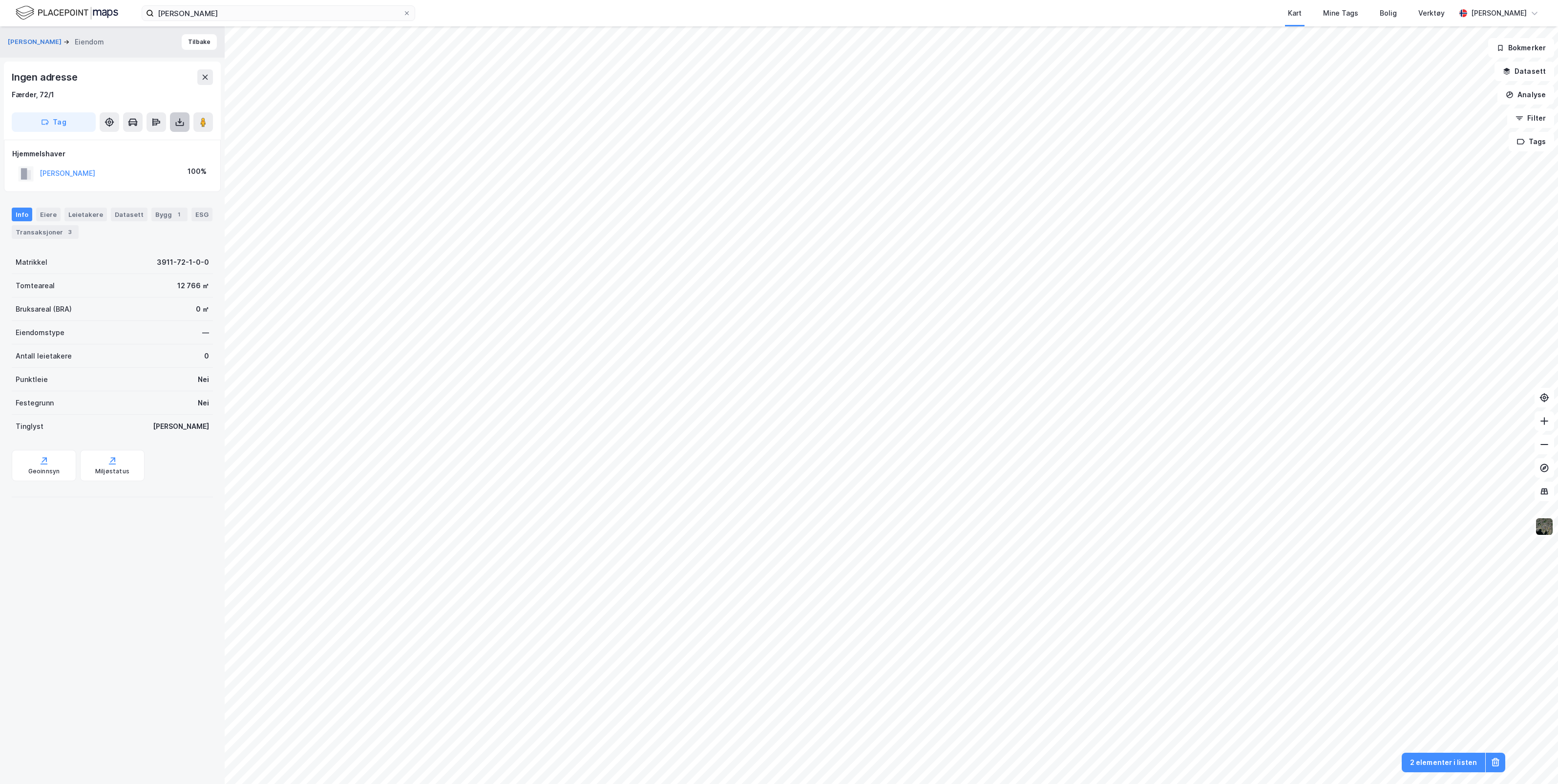
click at [176, 120] on icon at bounding box center [180, 122] width 10 height 10
click at [149, 141] on div "Last ned grunnbok" at bounding box center [132, 141] width 57 height 8
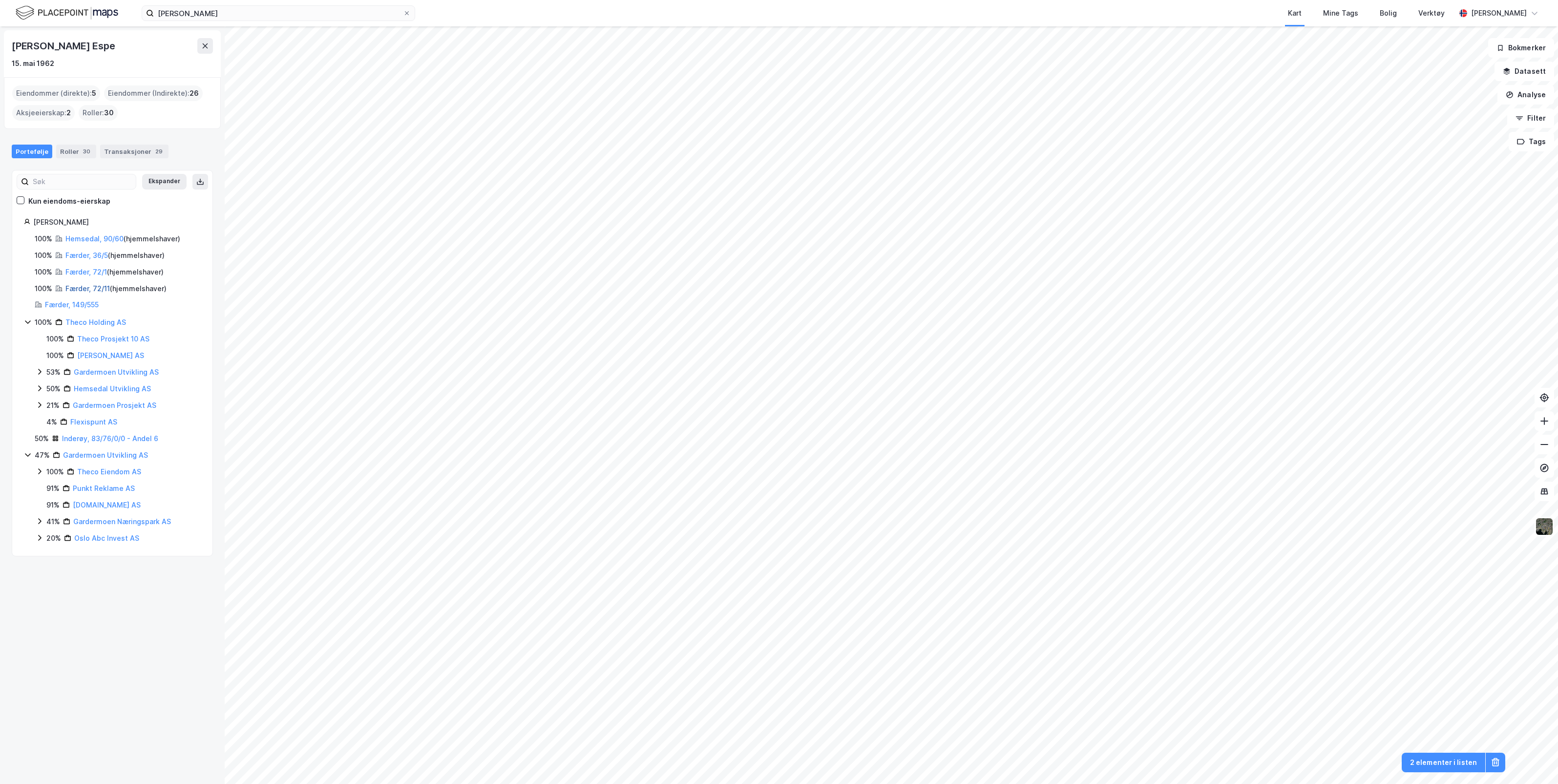
click at [92, 285] on link "Færder, 72/11" at bounding box center [87, 288] width 44 height 8
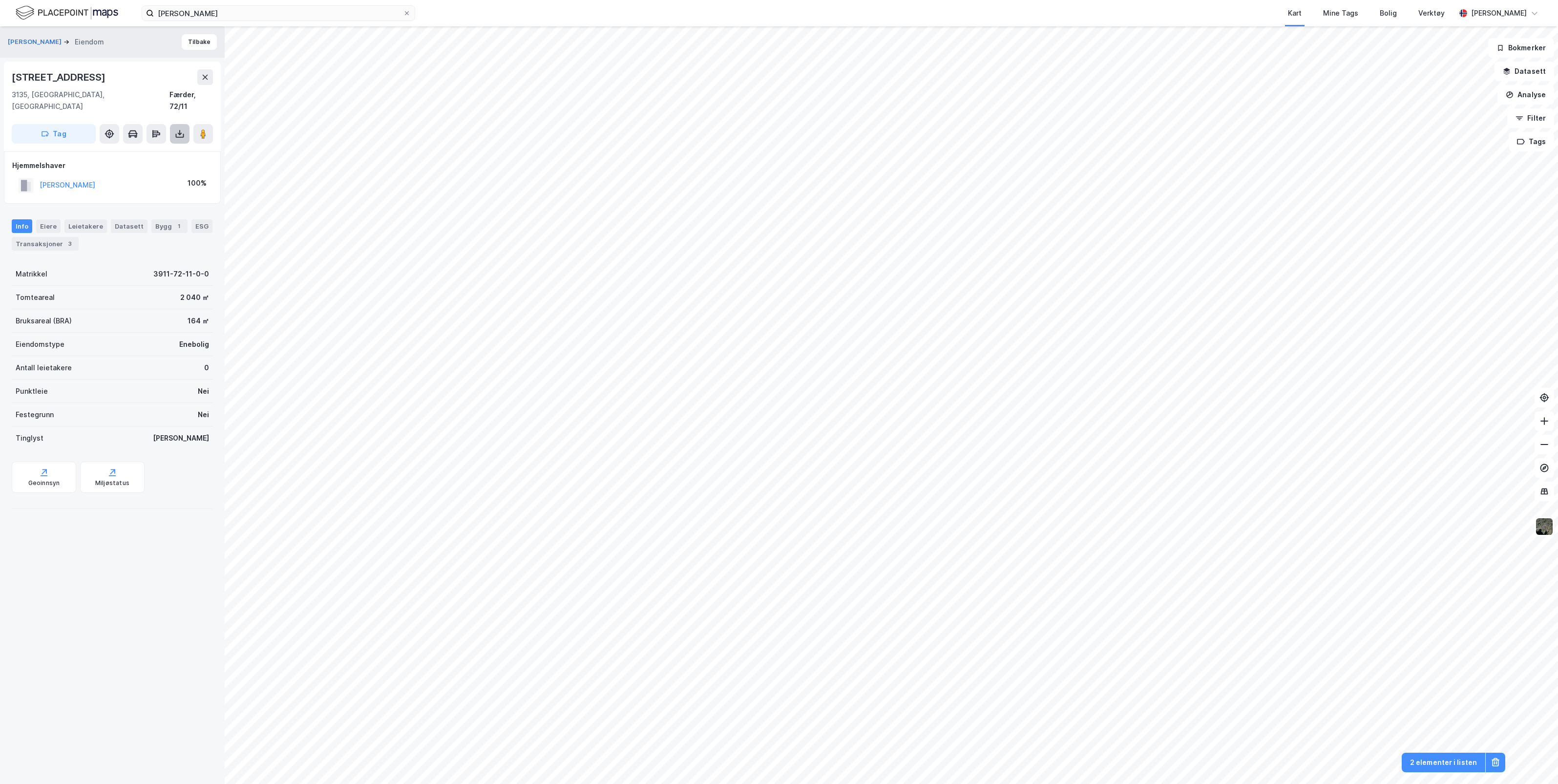
click at [178, 133] on icon at bounding box center [180, 134] width 4 height 2
click at [151, 149] on div "Last ned grunnbok" at bounding box center [132, 153] width 57 height 8
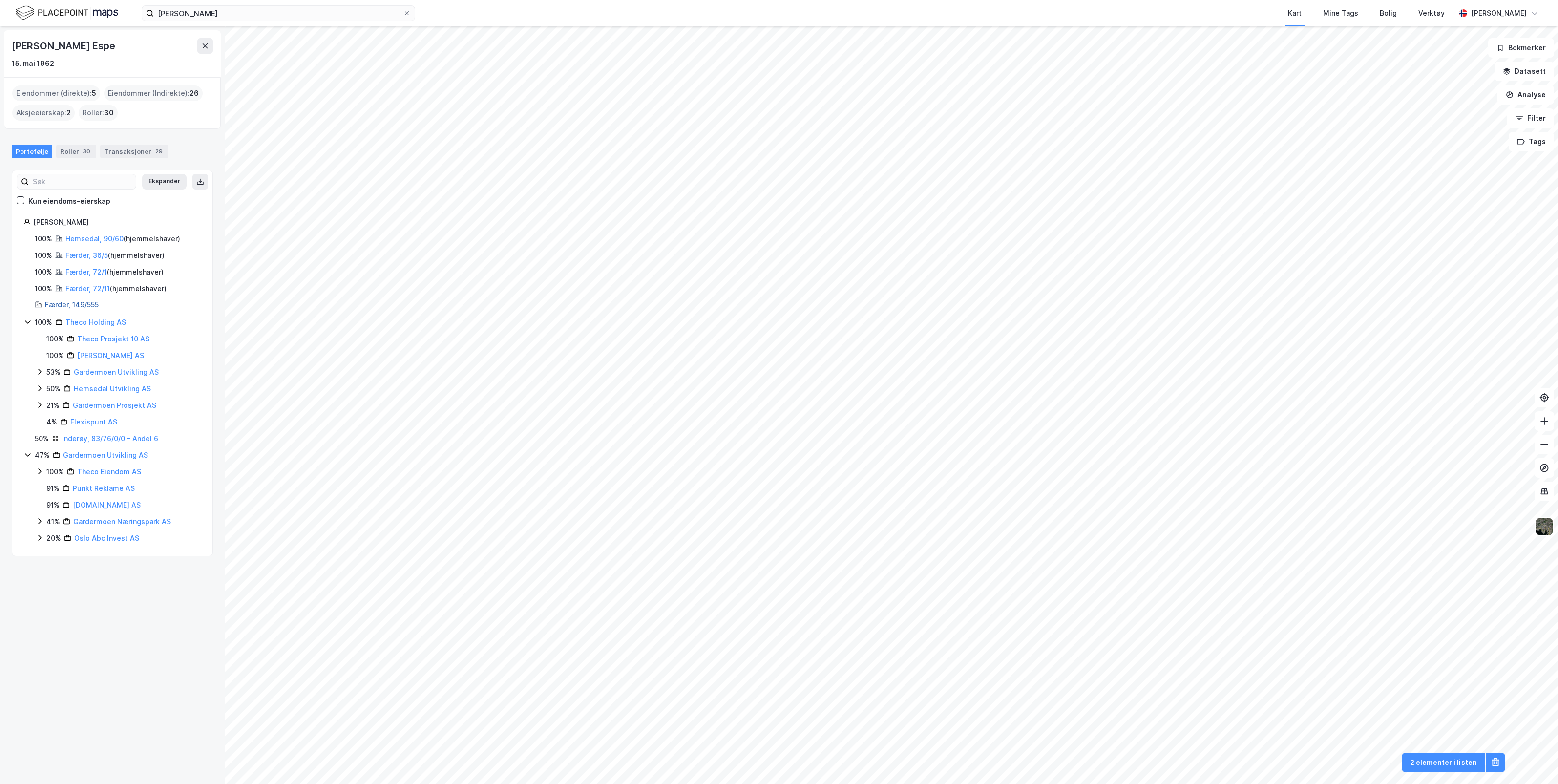
click at [63, 304] on link "Færder, 149/555" at bounding box center [72, 305] width 54 height 8
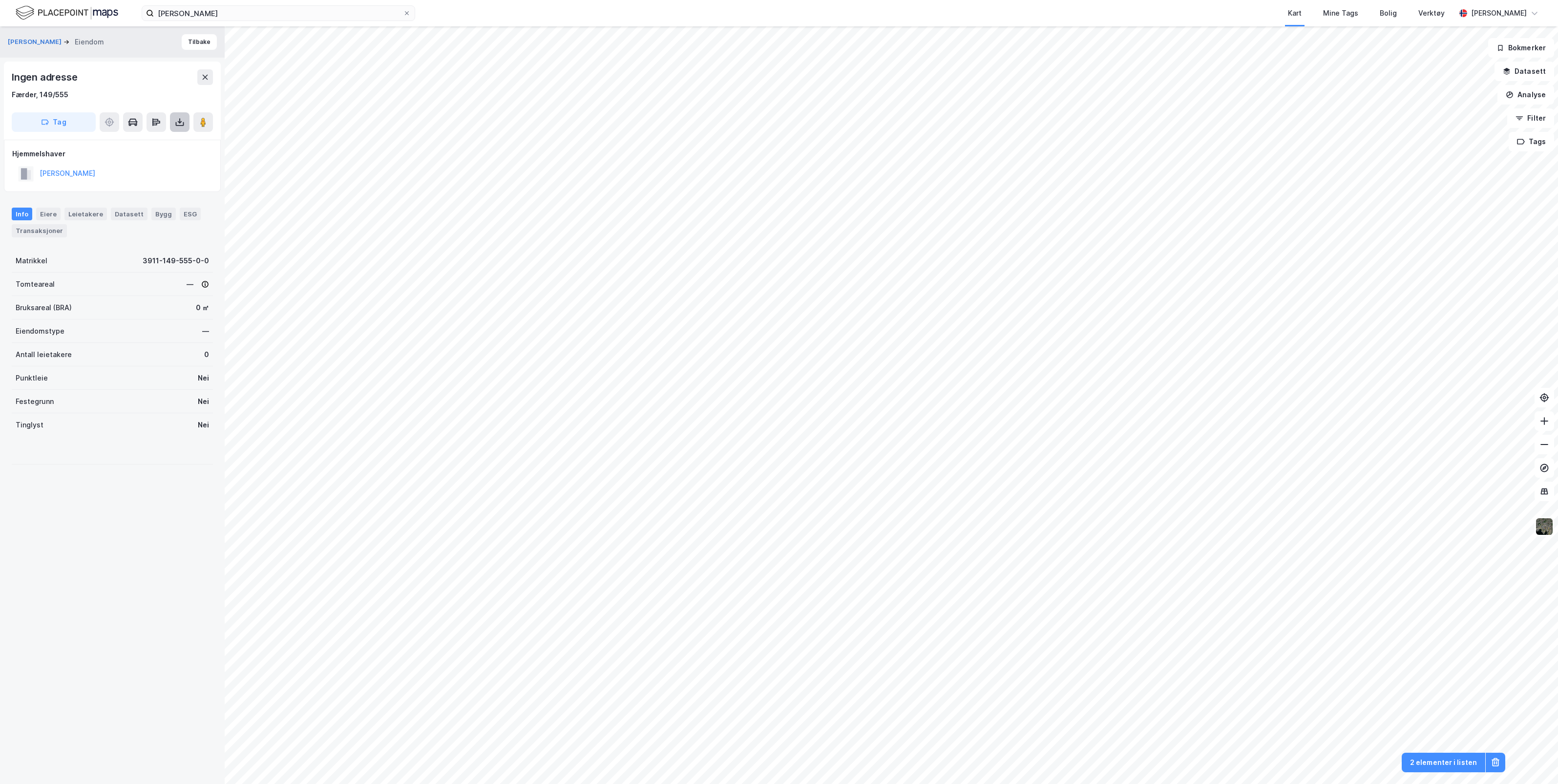
click at [180, 123] on icon at bounding box center [179, 120] width 1 height 5
click at [138, 138] on div "Last ned grunnbok" at bounding box center [132, 141] width 57 height 8
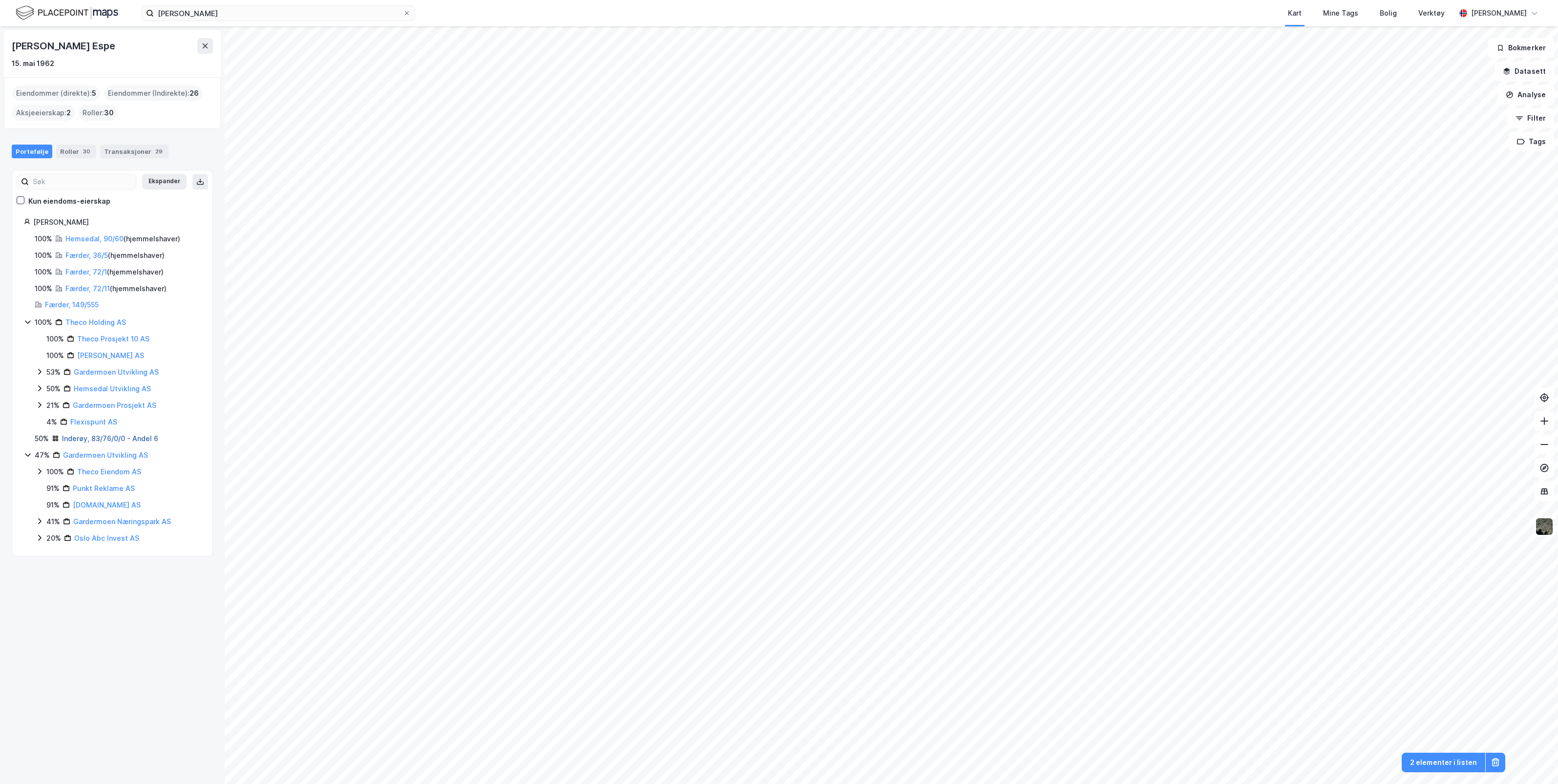
click at [102, 438] on link "Inderøy, 83/76/0/0 - Andel 6" at bounding box center [110, 438] width 96 height 8
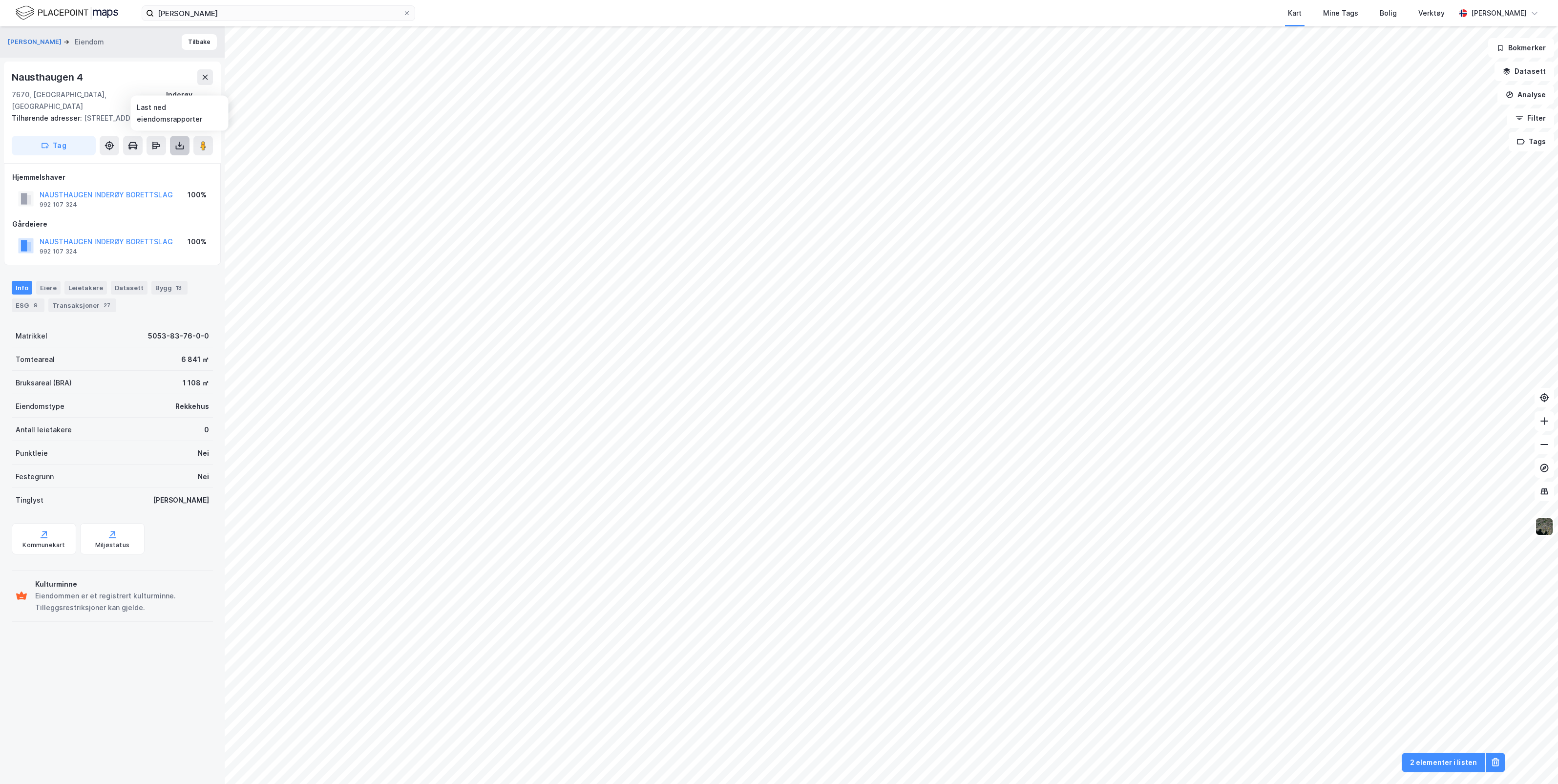
click at [177, 144] on icon at bounding box center [180, 145] width 10 height 10
click at [147, 164] on div "Last ned grunnbok" at bounding box center [132, 165] width 57 height 8
click at [45, 290] on div "Eiere" at bounding box center [48, 288] width 25 height 14
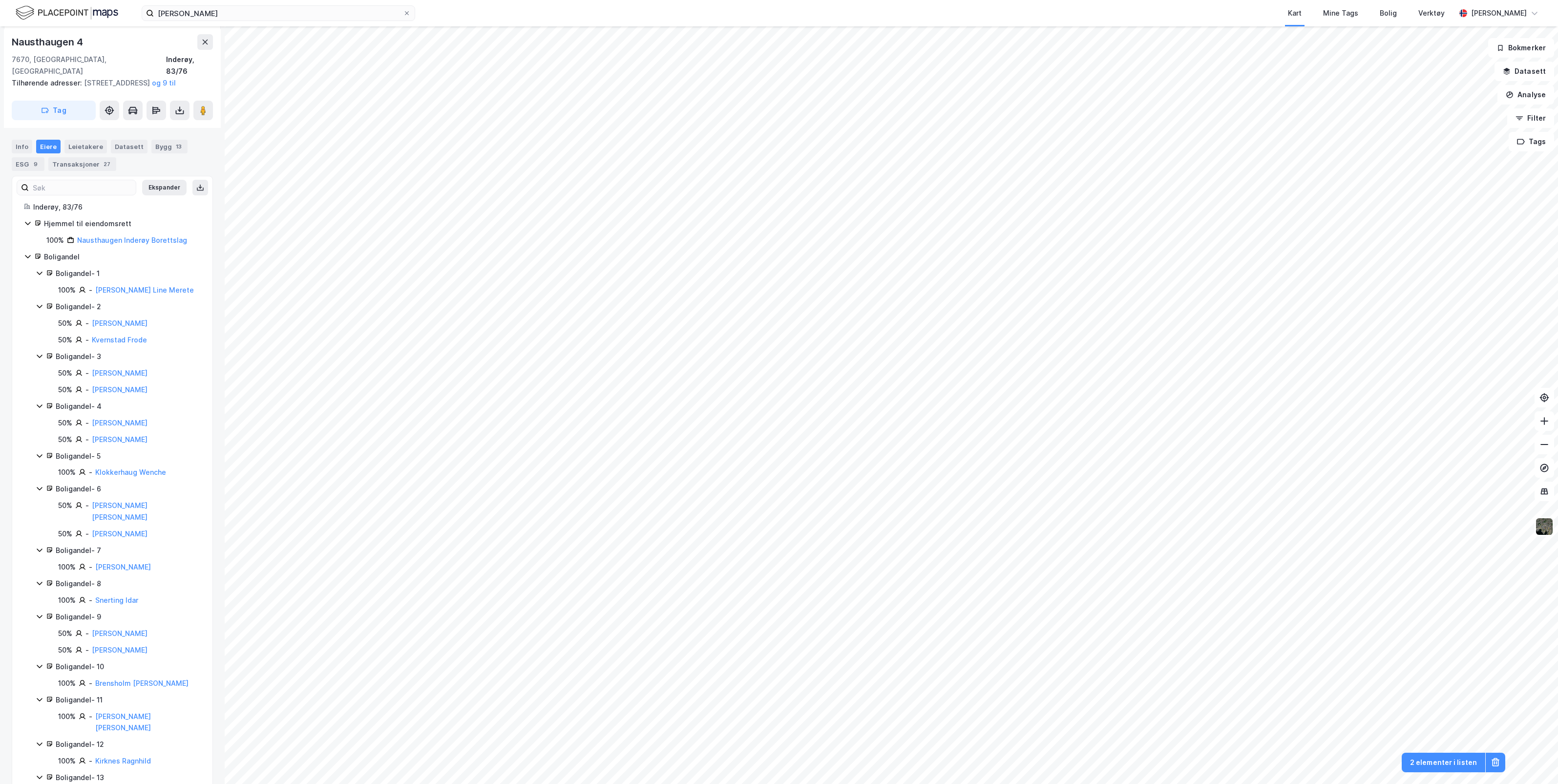
scroll to position [171, 0]
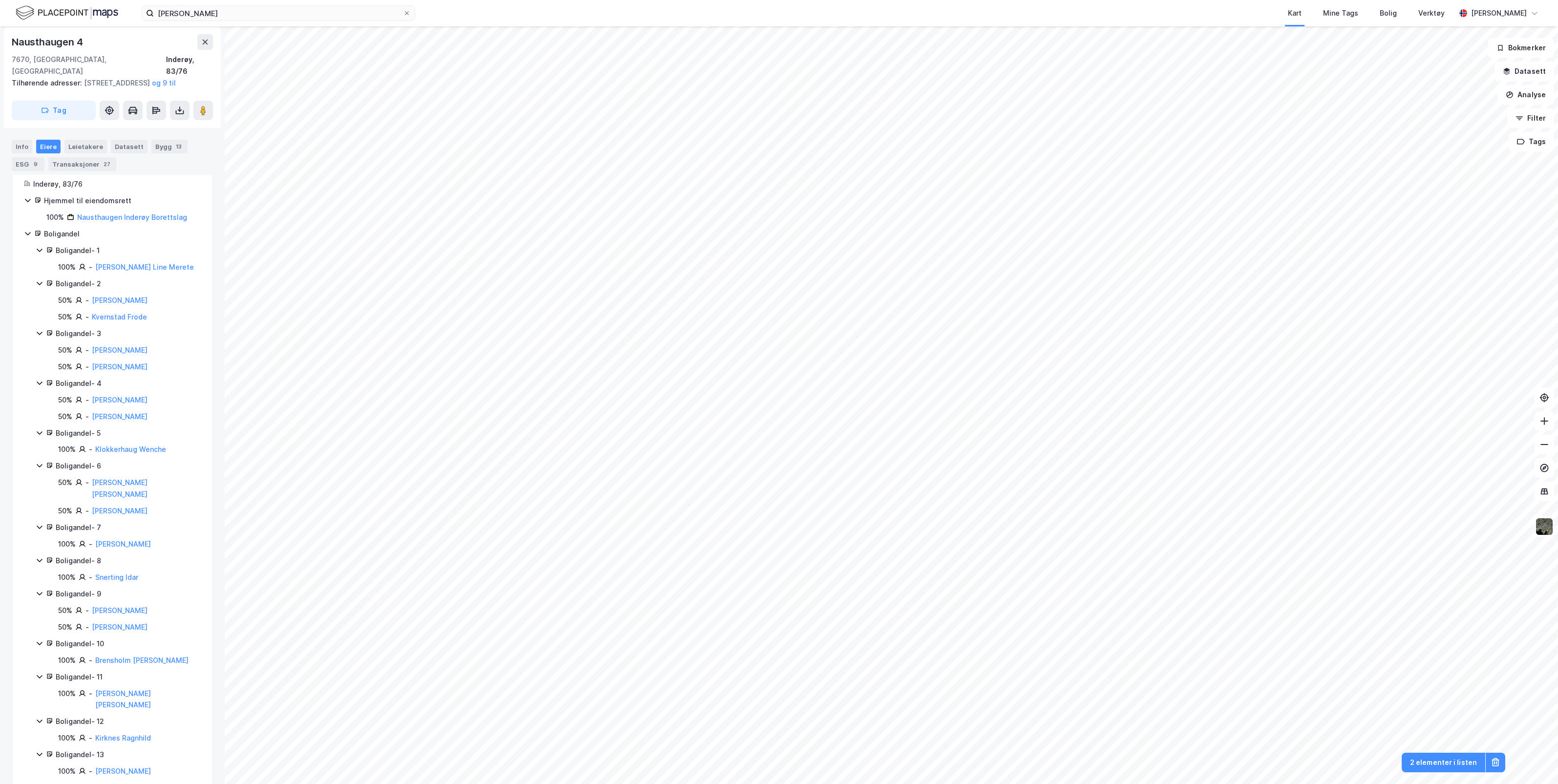
click at [71, 468] on div "Boligandel - 6" at bounding box center [129, 466] width 145 height 12
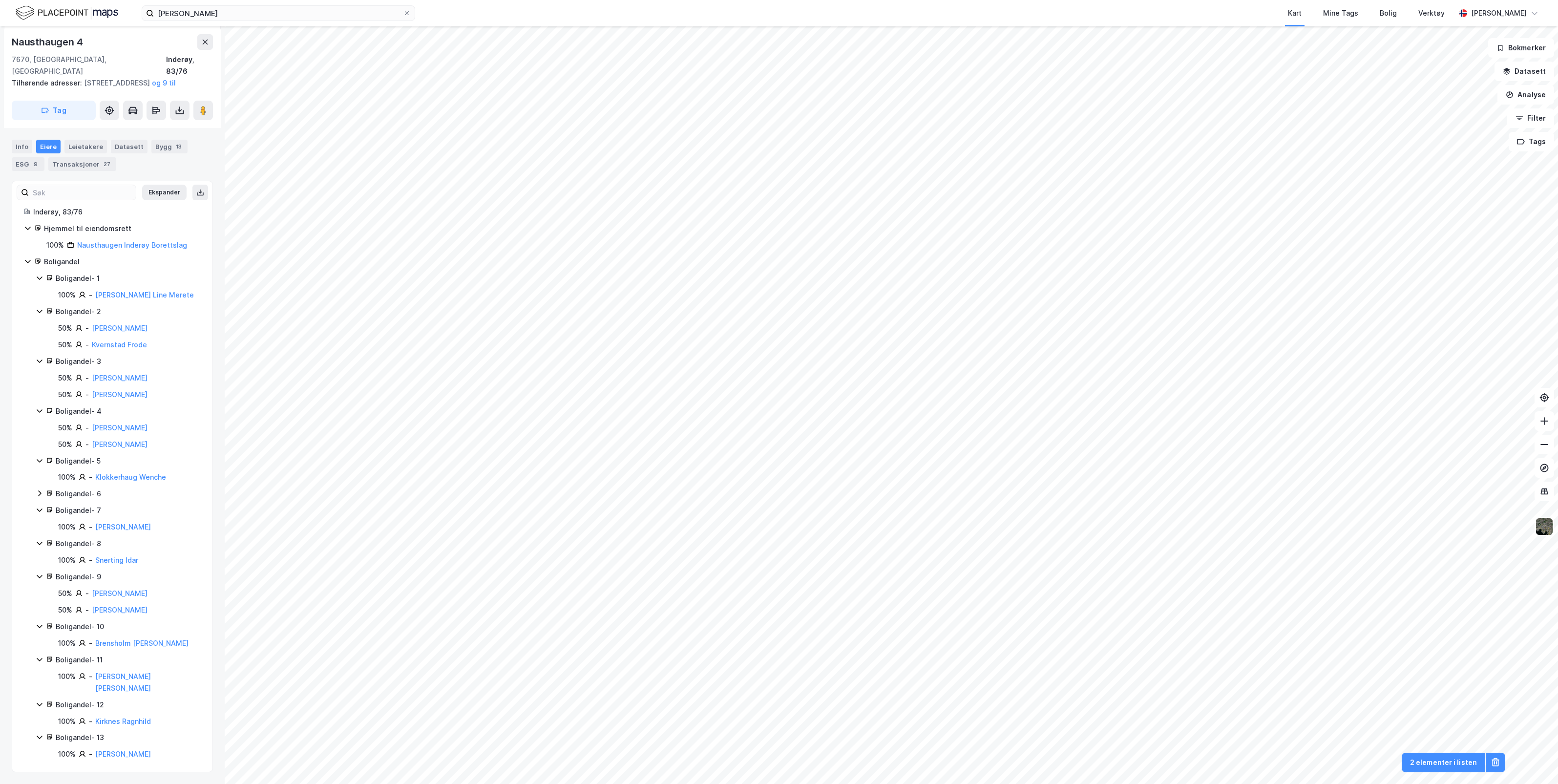
scroll to position [138, 0]
click at [56, 500] on div "Boligandel - 6" at bounding box center [129, 499] width 145 height 12
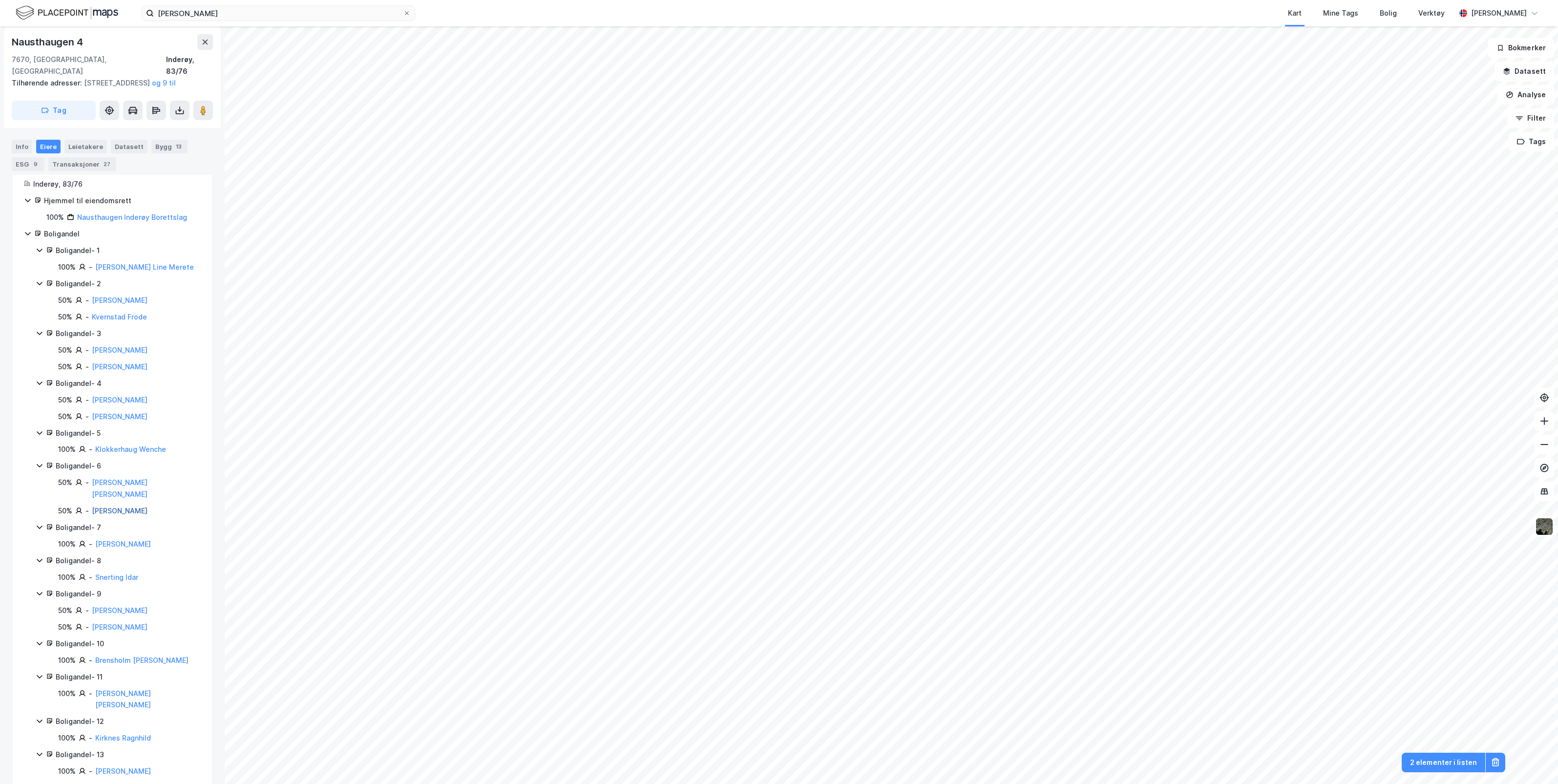
click at [106, 506] on link "[PERSON_NAME]" at bounding box center [119, 510] width 56 height 8
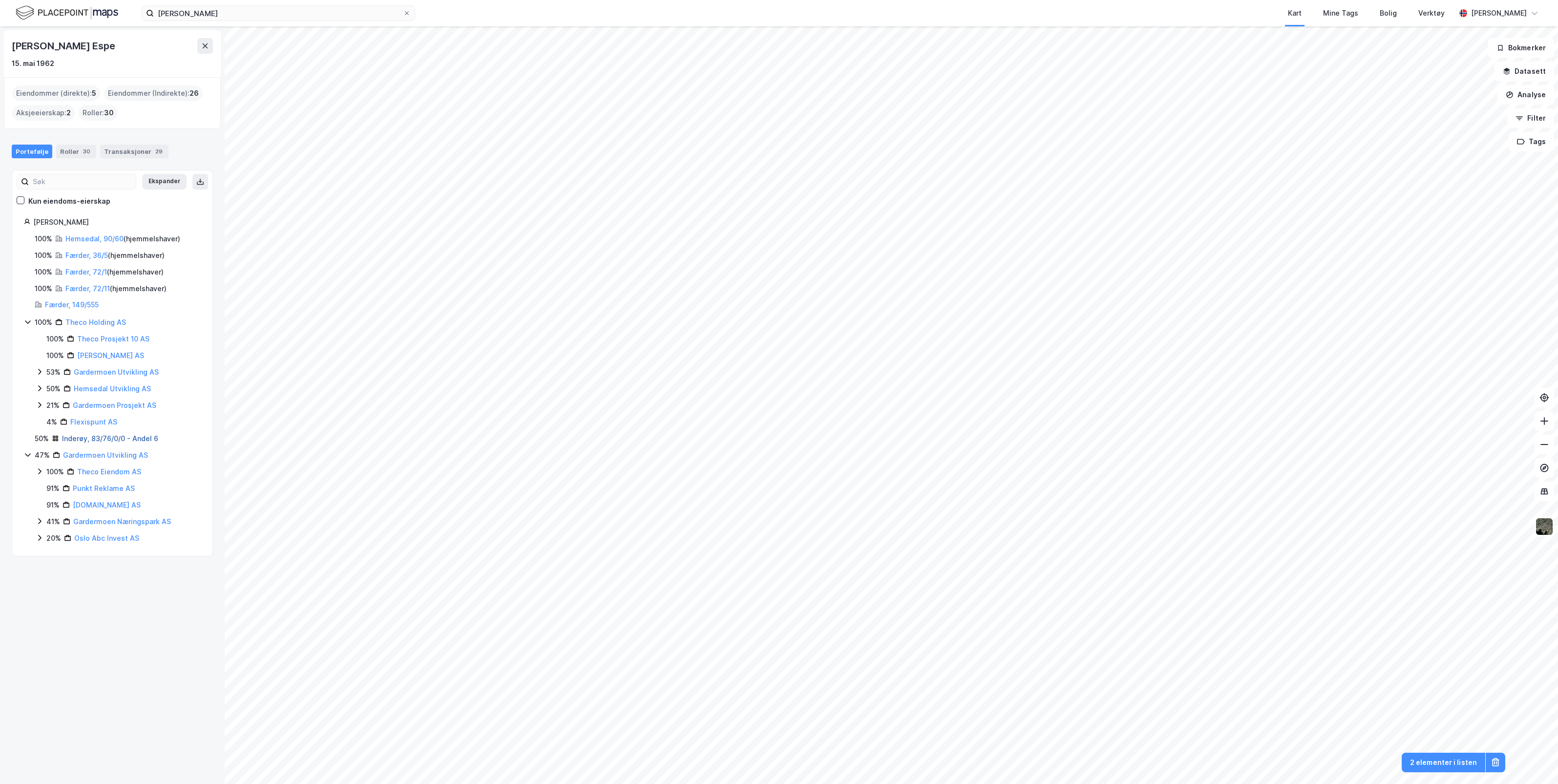
click at [144, 436] on link "Inderøy, 83/76/0/0 - Andel 6" at bounding box center [110, 438] width 96 height 8
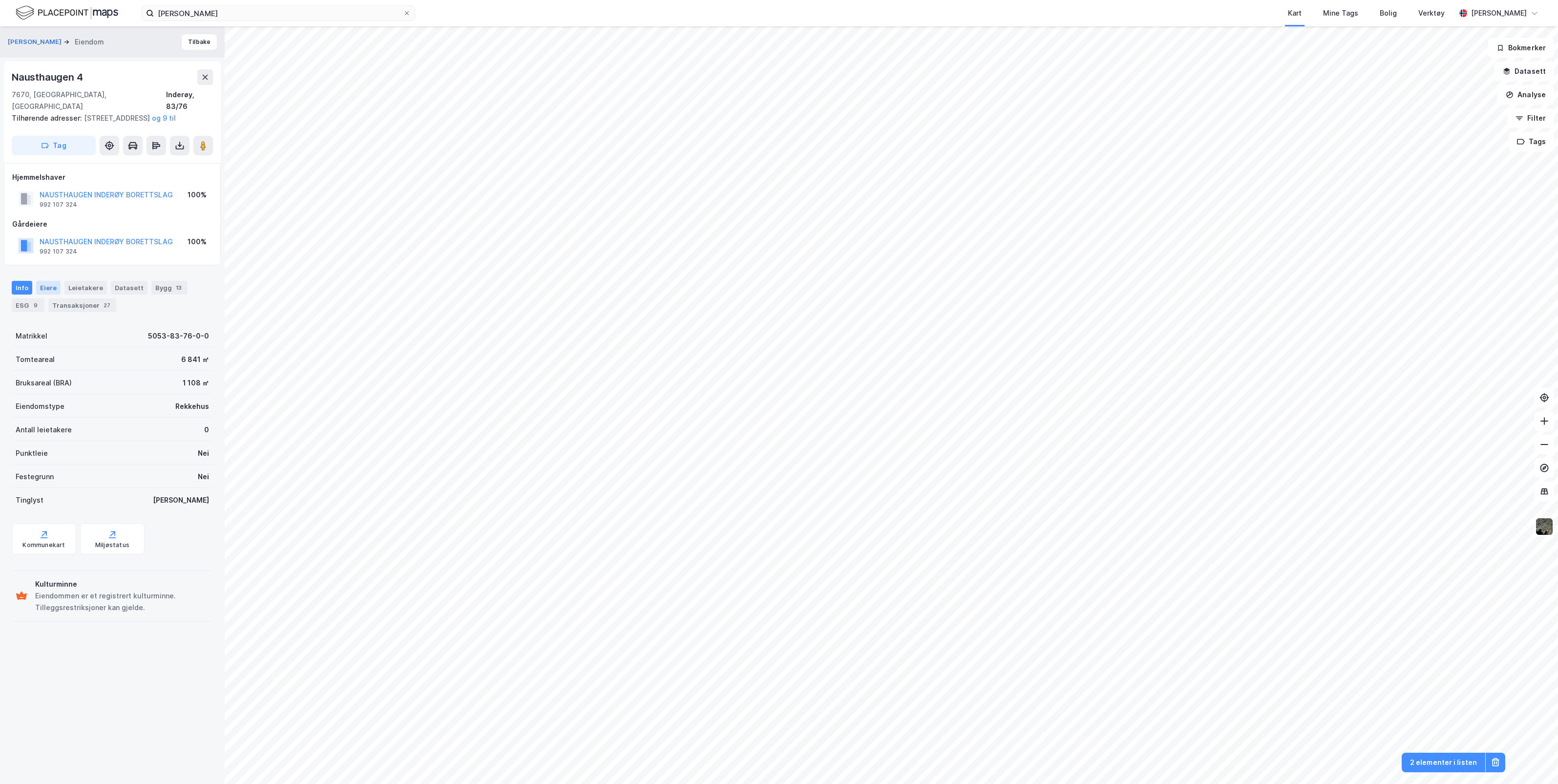
click at [50, 287] on div "Eiere" at bounding box center [48, 288] width 25 height 14
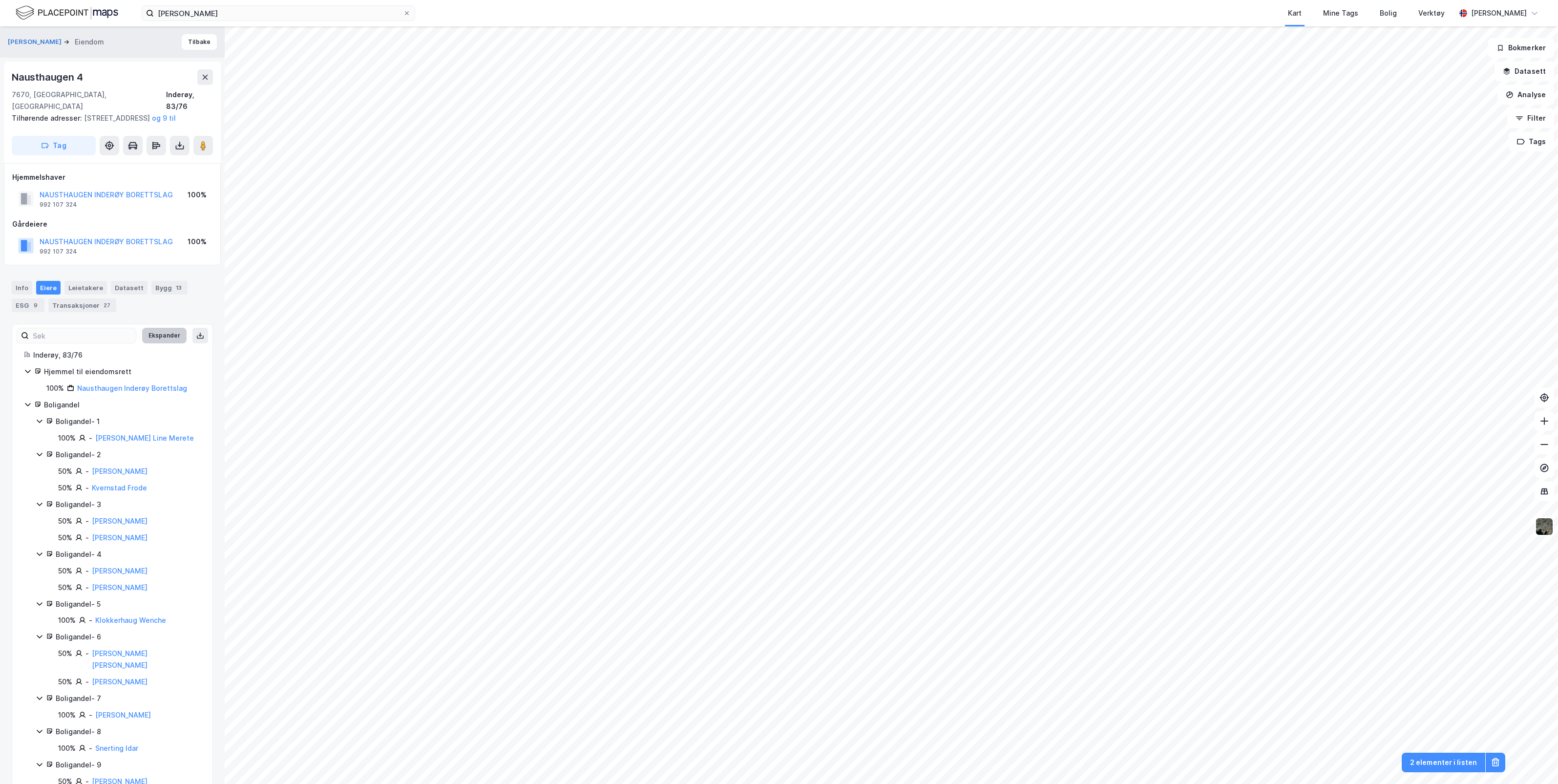
click at [161, 334] on button "Ekspander" at bounding box center [164, 336] width 44 height 16
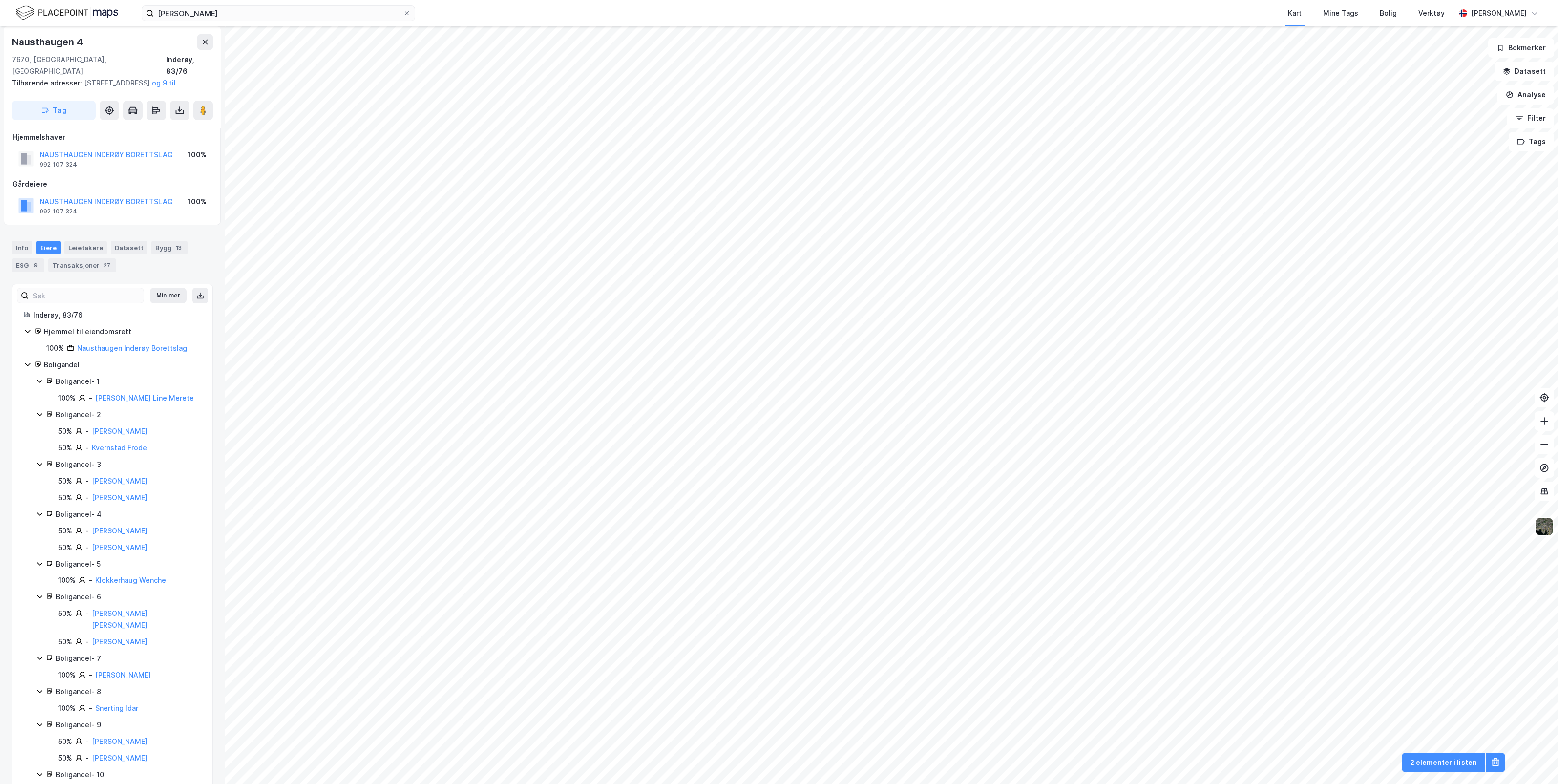
scroll to position [61, 0]
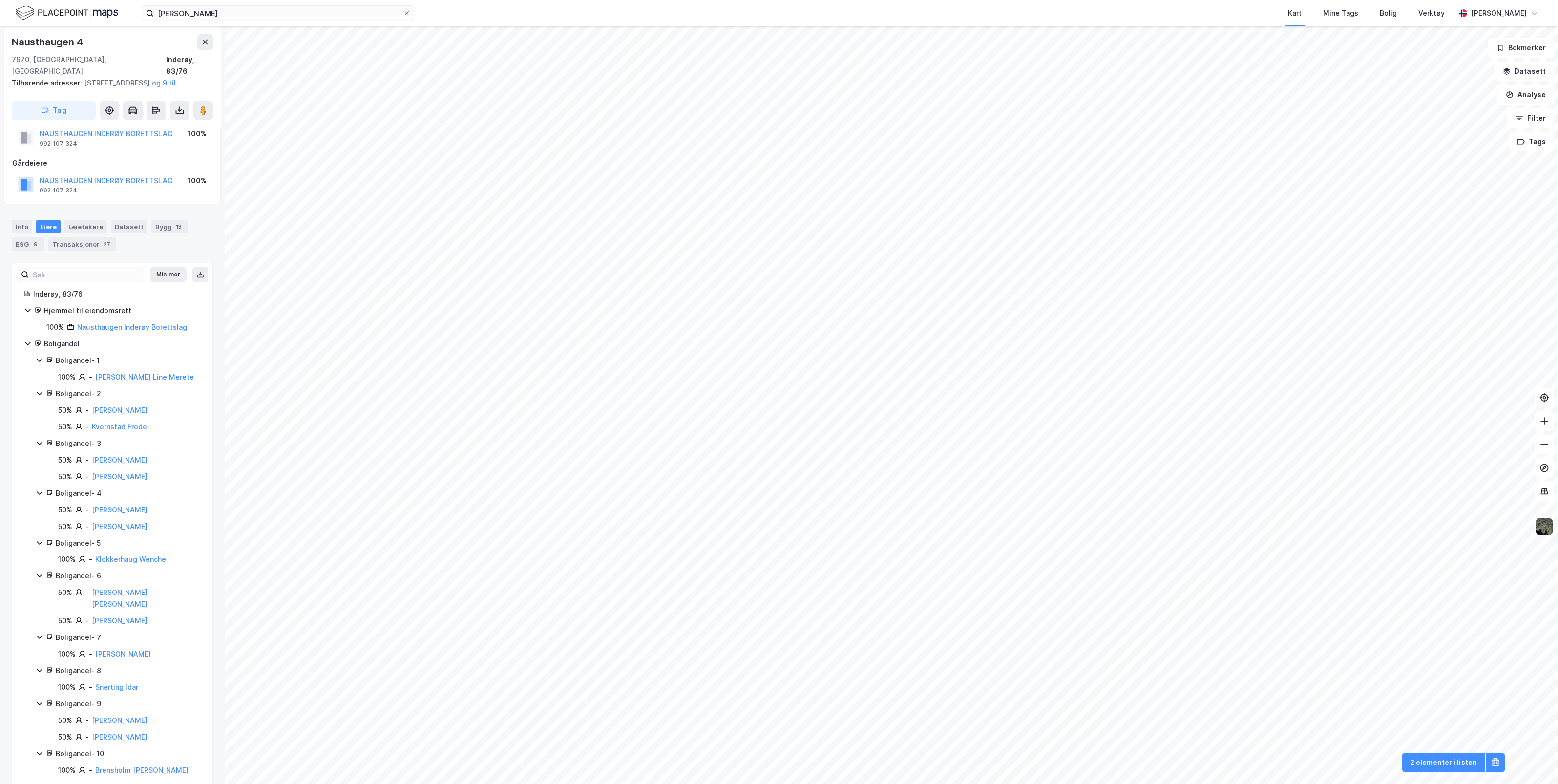
click at [98, 577] on div "Boligandel - 6" at bounding box center [129, 576] width 145 height 12
click at [48, 578] on icon at bounding box center [49, 575] width 6 height 6
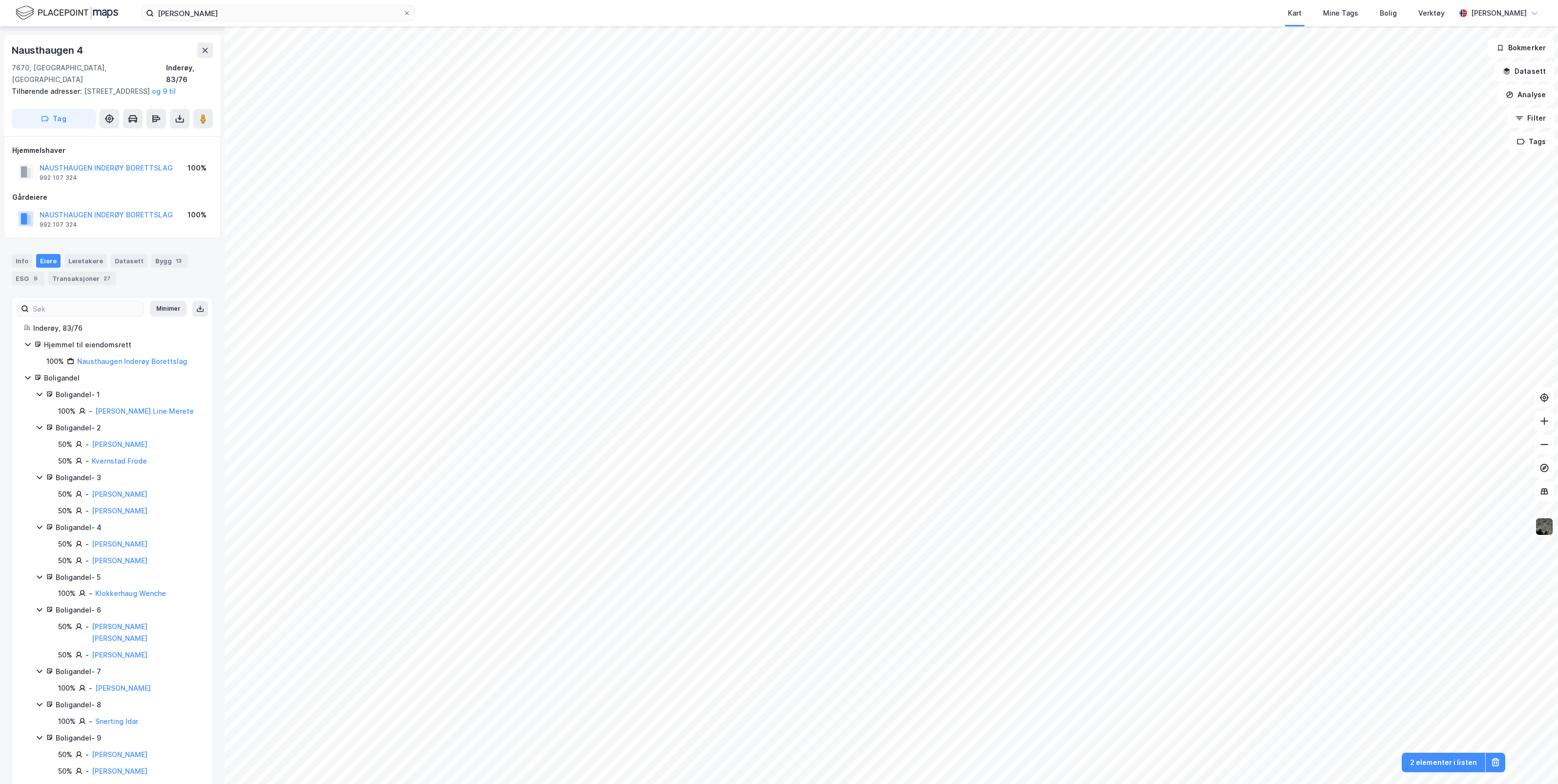
scroll to position [0, 0]
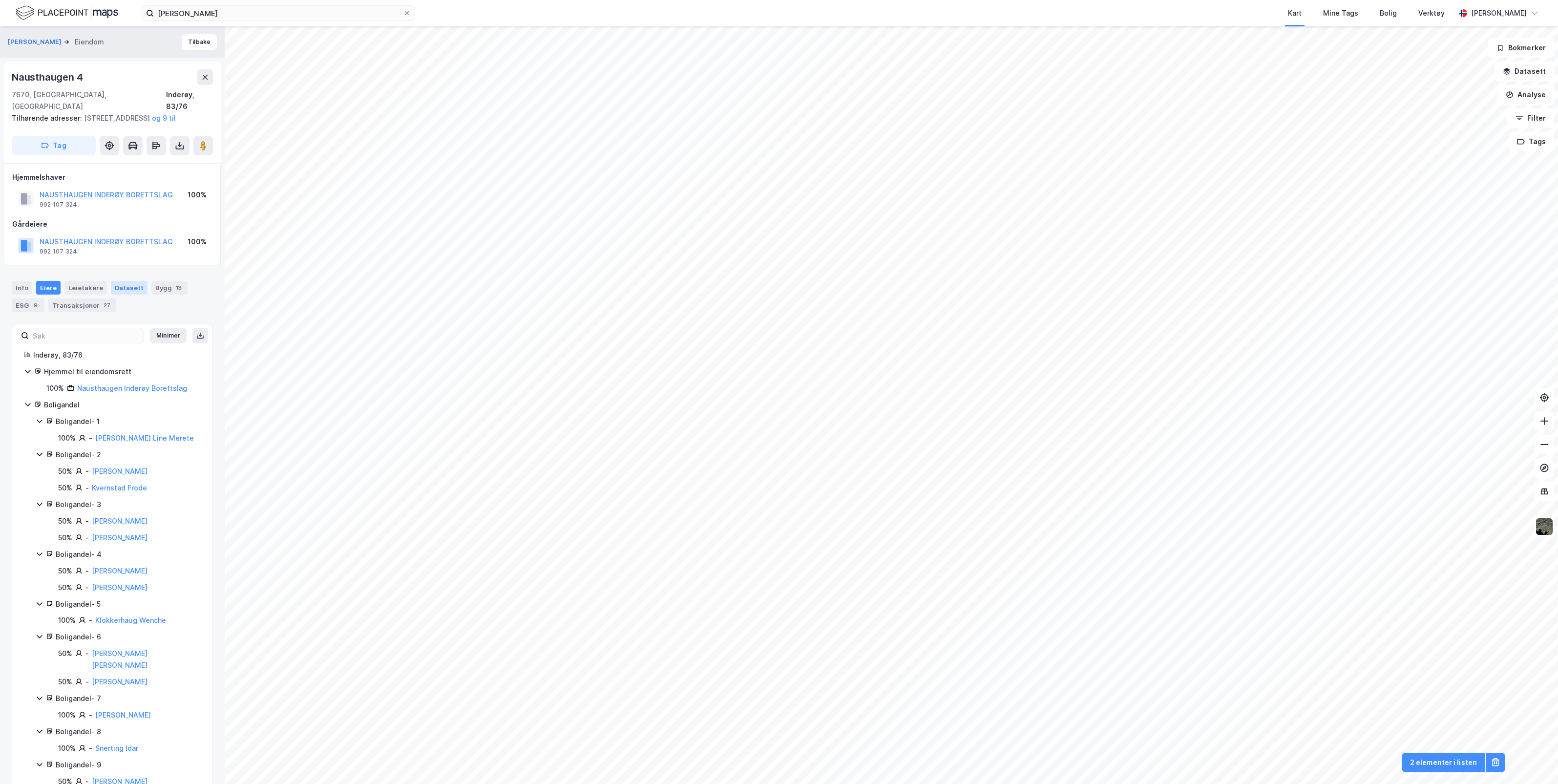
click at [128, 288] on div "Datasett" at bounding box center [129, 288] width 36 height 14
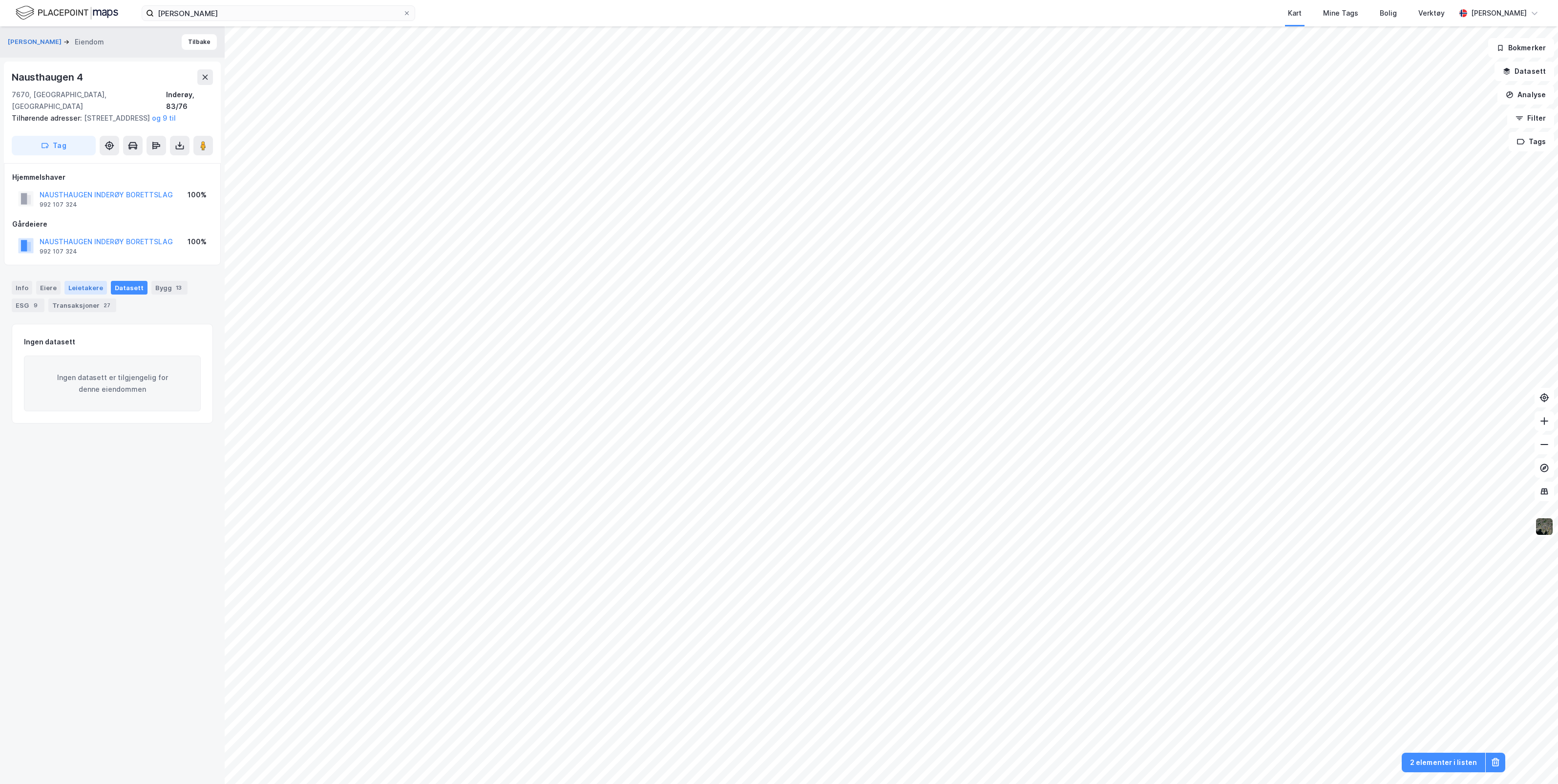
click at [82, 286] on div "Leietakere" at bounding box center [86, 288] width 42 height 14
click at [160, 287] on div "Bygg 13" at bounding box center [169, 288] width 36 height 14
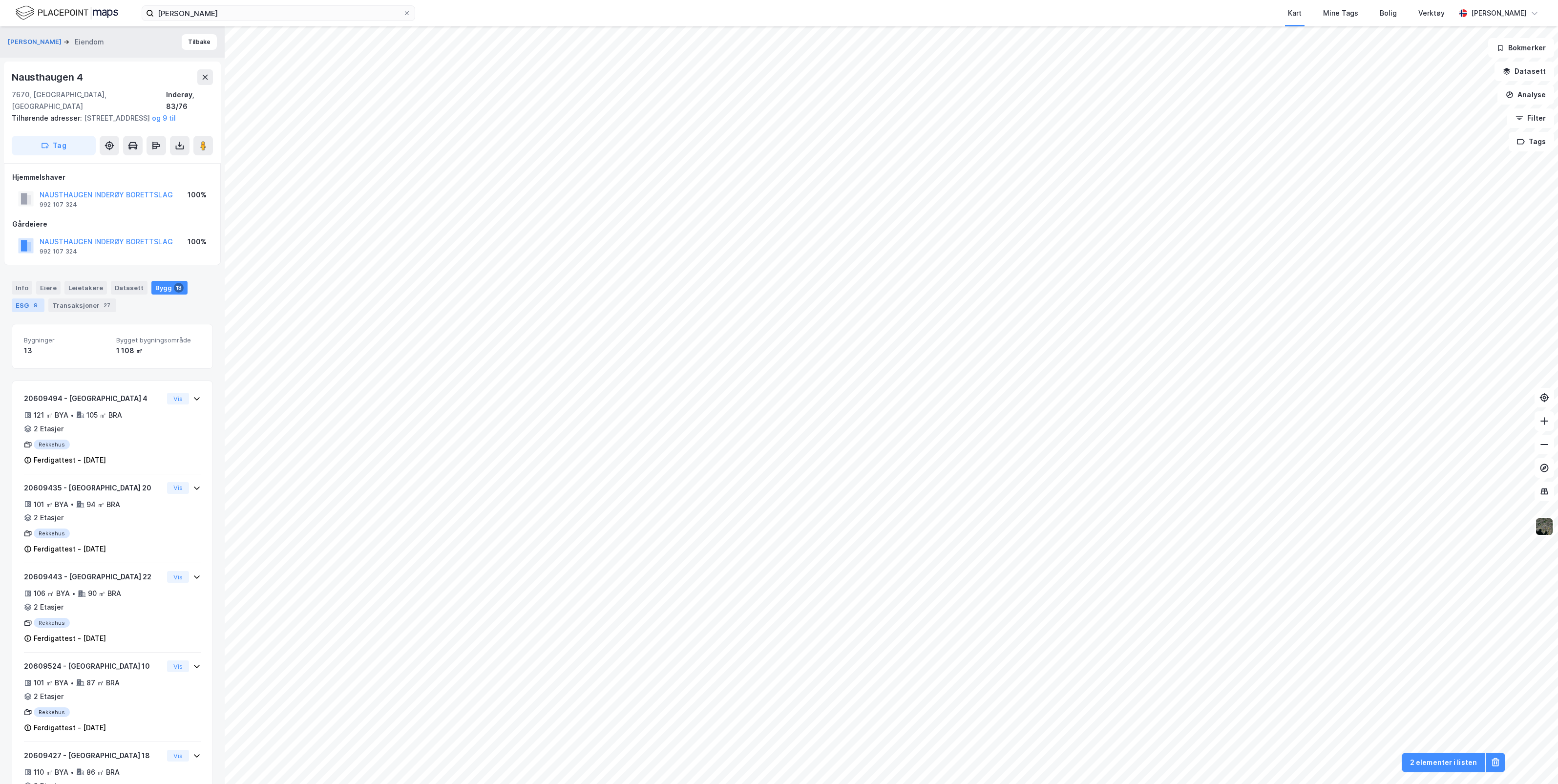
click at [27, 306] on div "ESG 9" at bounding box center [28, 306] width 32 height 14
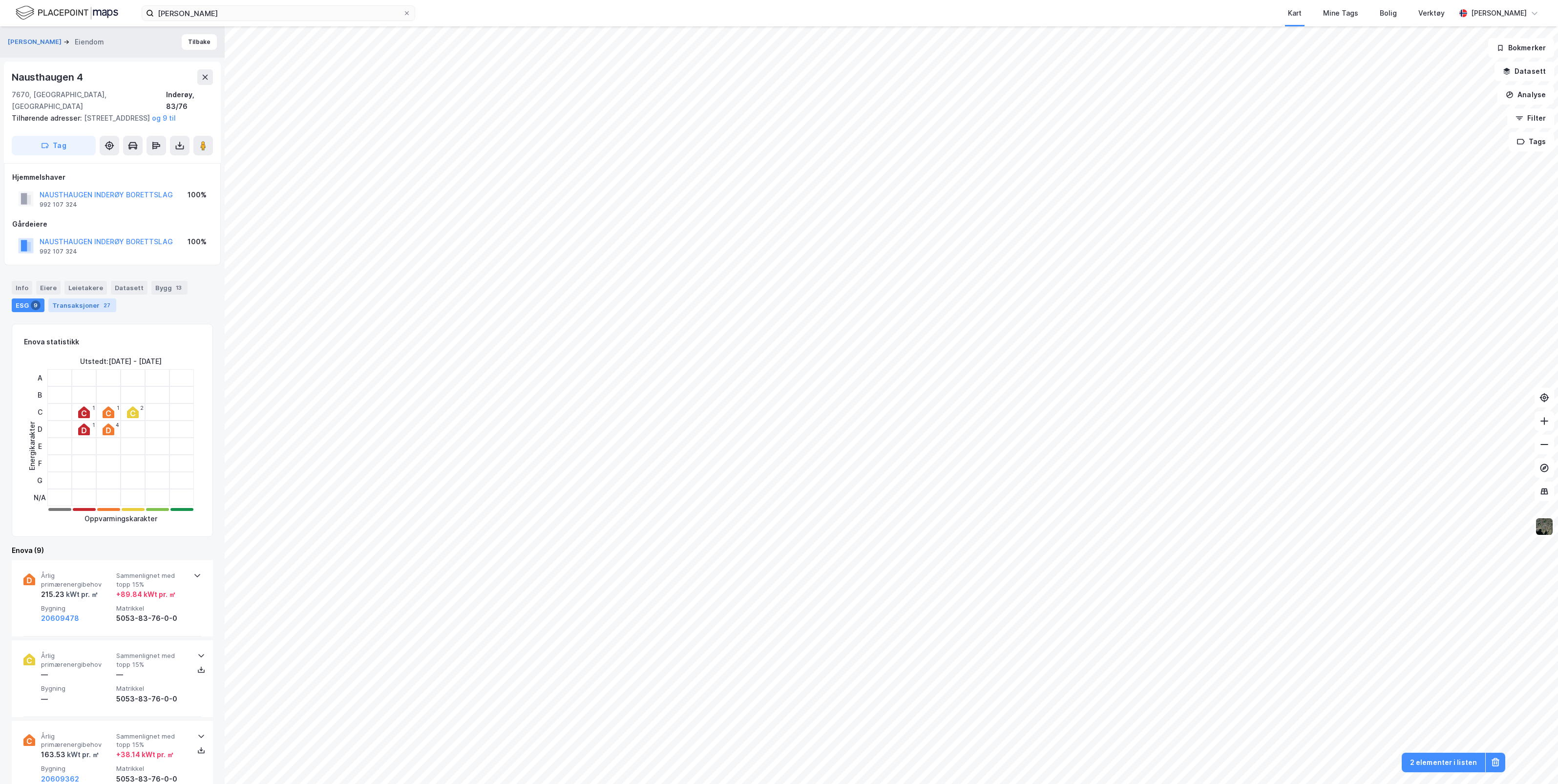
click at [76, 307] on div "Transaksjoner 27" at bounding box center [82, 306] width 68 height 14
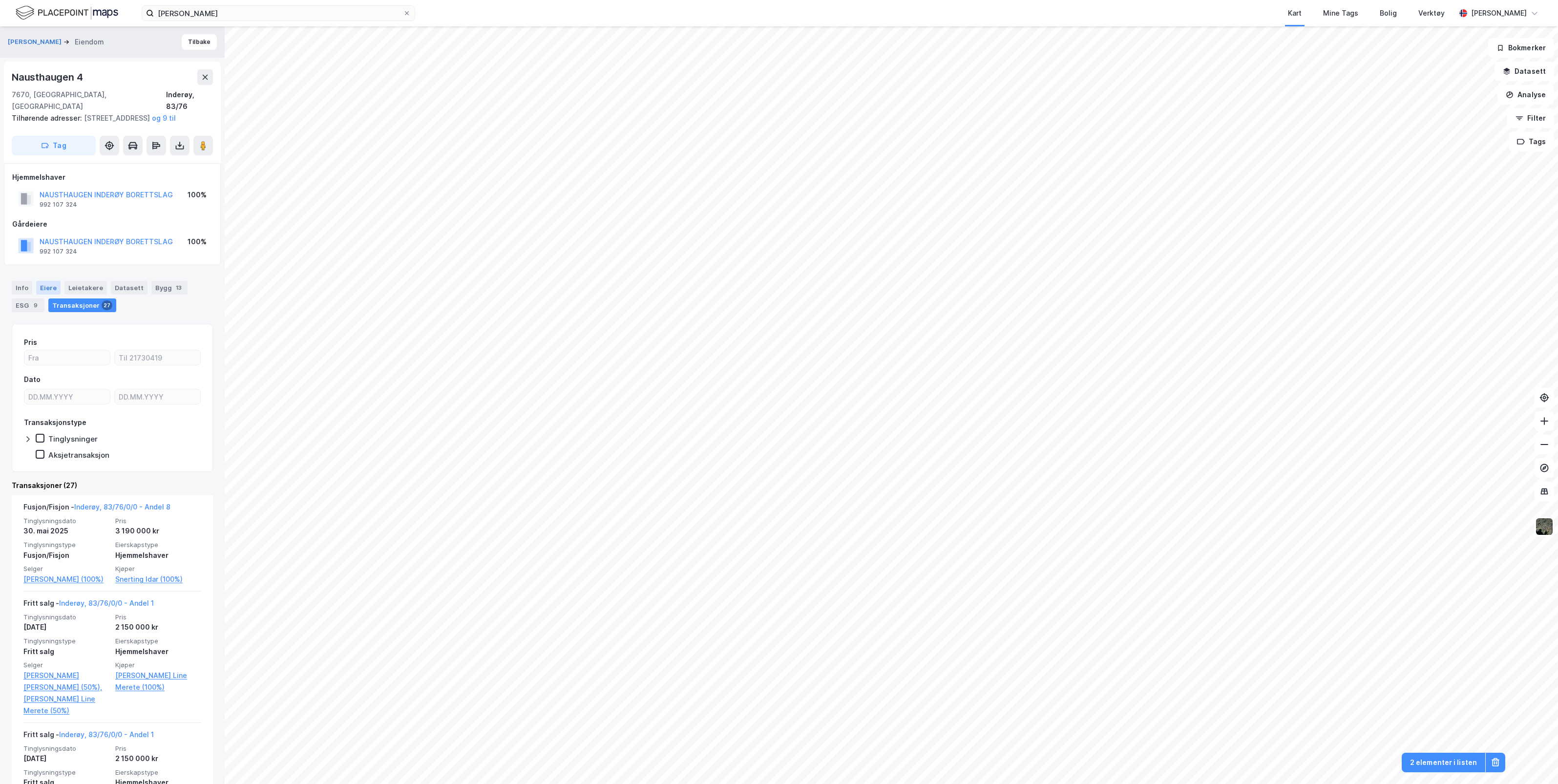
click at [45, 287] on div "Eiere" at bounding box center [48, 288] width 25 height 14
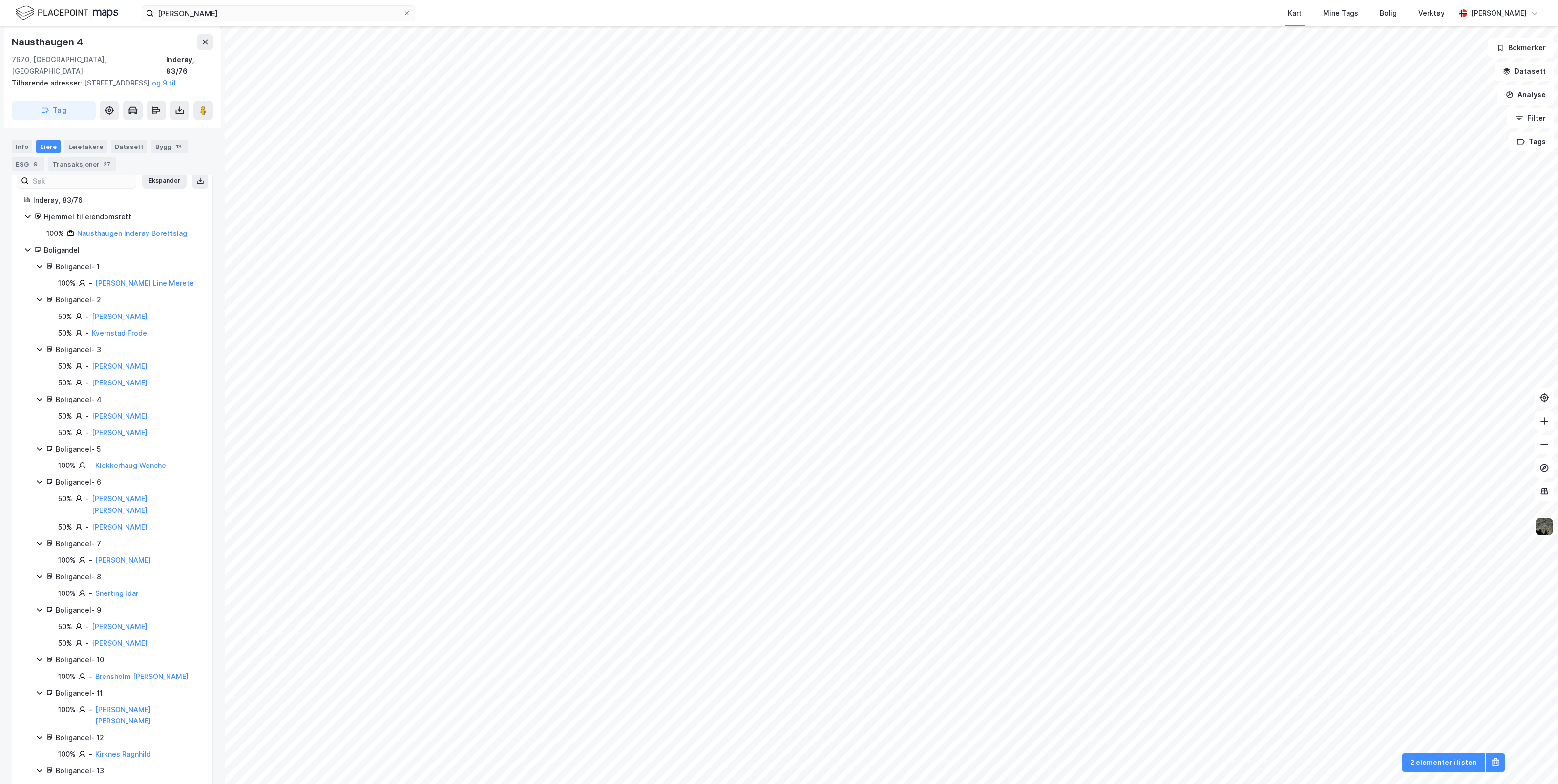
scroll to position [171, 0]
